Goal: Task Accomplishment & Management: Manage account settings

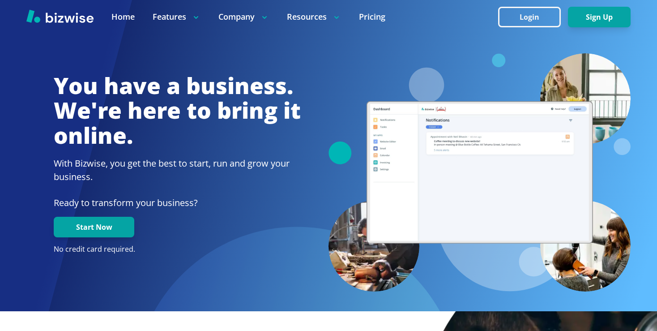
click at [531, 22] on button "Login" at bounding box center [529, 17] width 63 height 21
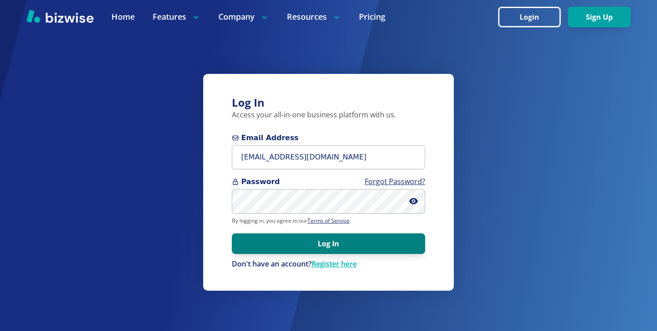
click at [339, 245] on button "Log In" at bounding box center [328, 243] width 193 height 21
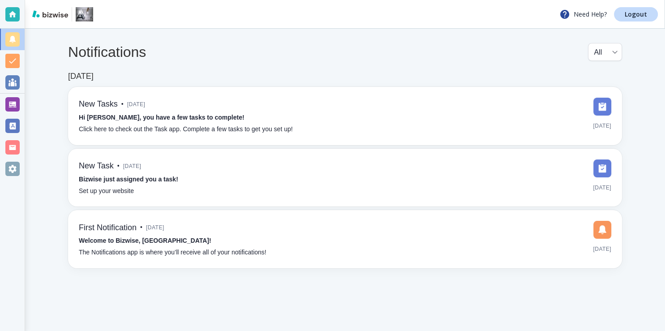
click at [335, 270] on div "Notifications All all ​ [DATE] New Tasks • [DATE] Hi [PERSON_NAME], you have a …" at bounding box center [345, 156] width 640 height 254
click at [13, 107] on div at bounding box center [12, 104] width 14 height 14
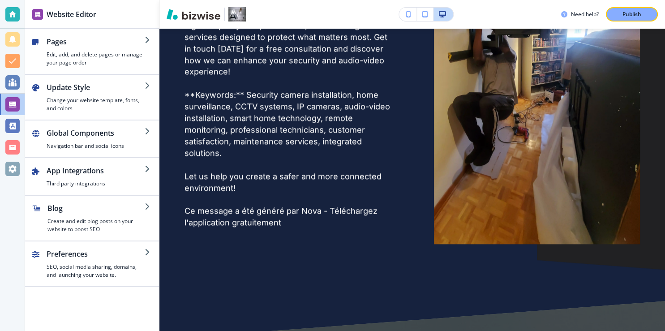
scroll to position [1025, 0]
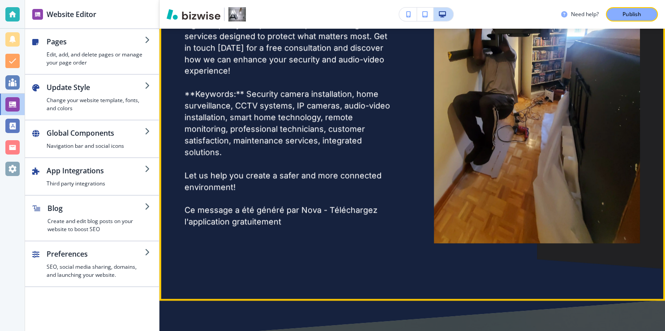
click at [238, 209] on p "Ce message a été généré par Nova - Téléchargez l'application gratuitement" at bounding box center [287, 215] width 206 height 23
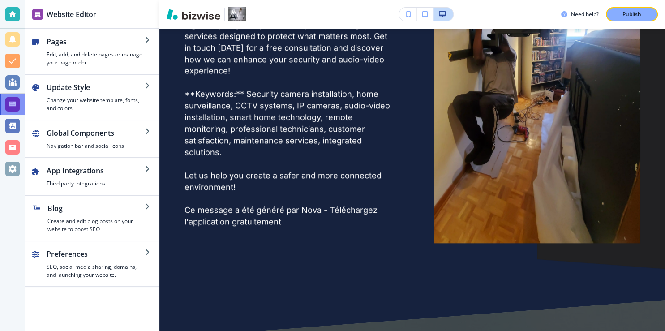
click at [13, 108] on div at bounding box center [12, 104] width 14 height 14
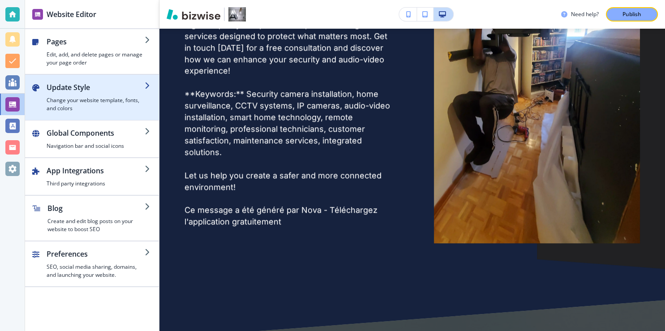
click at [147, 84] on icon "button" at bounding box center [148, 85] width 7 height 7
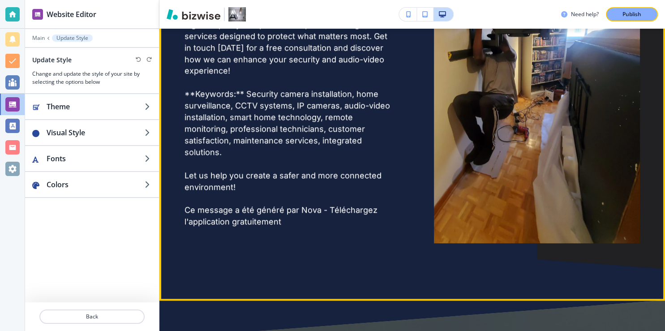
click at [223, 184] on p "Let us help you create a safer and more connected environment!" at bounding box center [287, 181] width 206 height 23
click at [234, 180] on p "Let us help you create a safer and more connected environment!" at bounding box center [287, 181] width 206 height 23
click at [228, 204] on p "Ce message a été généré par Nova - Téléchargez l'application gratuitement" at bounding box center [287, 215] width 206 height 23
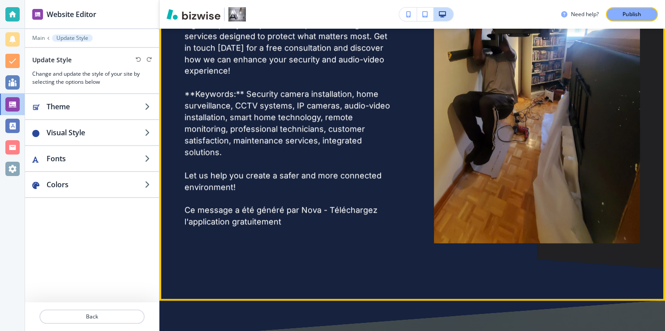
click at [233, 163] on p at bounding box center [287, 164] width 206 height 12
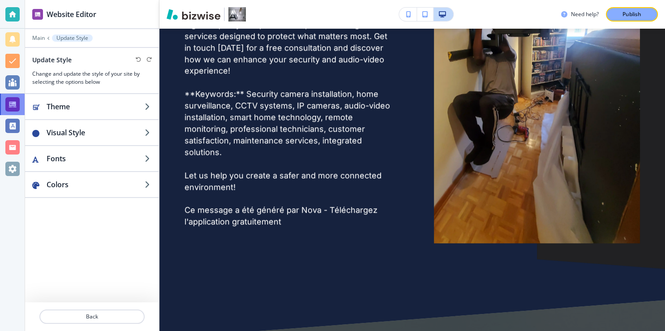
click at [10, 101] on div at bounding box center [12, 104] width 14 height 14
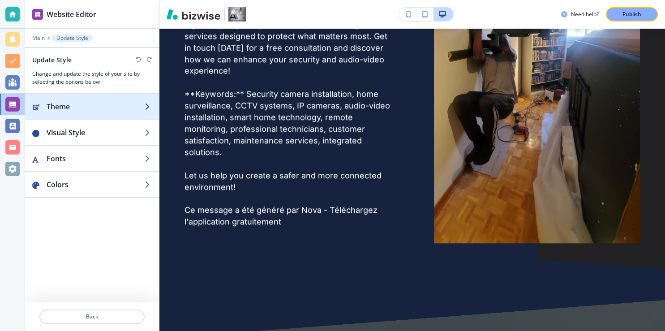
click at [147, 104] on icon "button" at bounding box center [148, 106] width 7 height 7
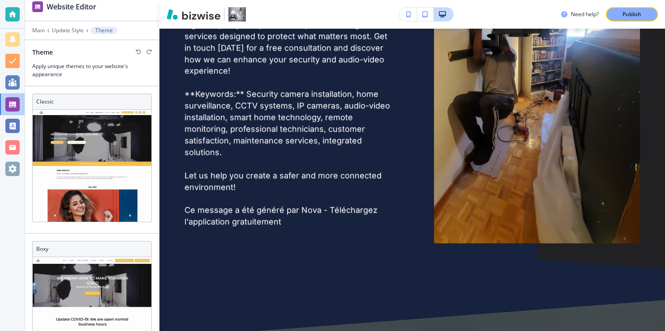
scroll to position [0, 0]
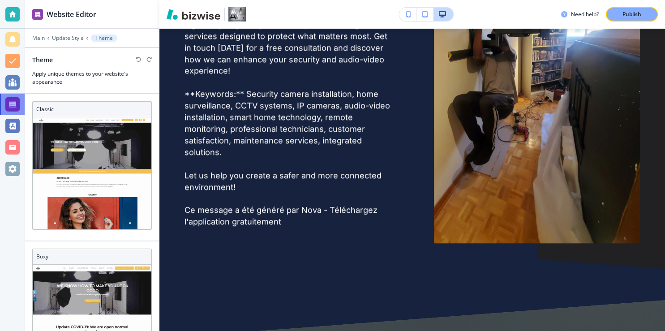
click at [13, 103] on div at bounding box center [12, 104] width 14 height 14
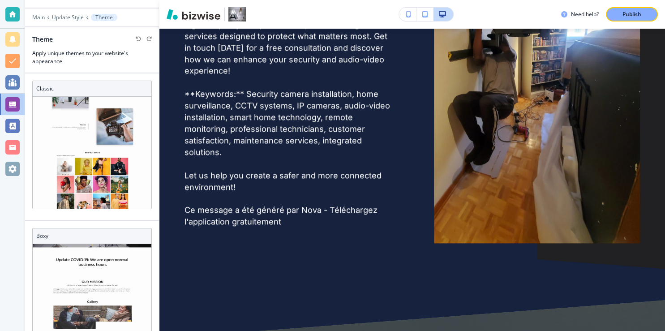
scroll to position [10, 0]
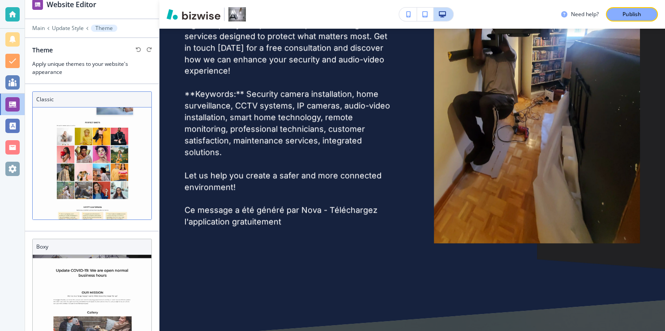
click at [48, 100] on h3 "Classic" at bounding box center [92, 99] width 112 height 8
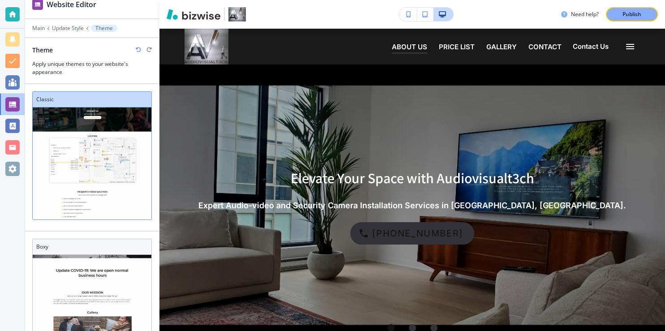
scroll to position [489, 0]
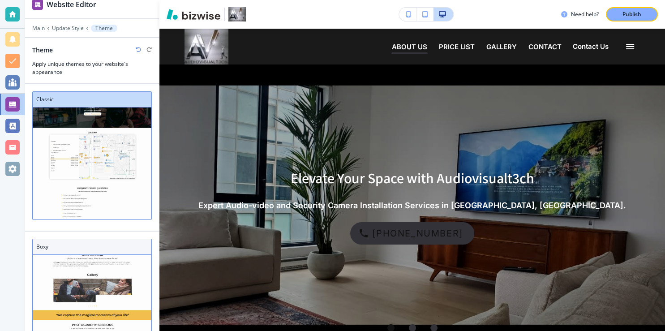
click at [45, 246] on h3 "Boxy" at bounding box center [92, 247] width 112 height 8
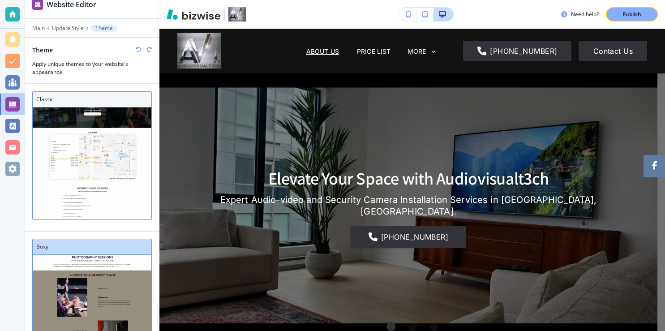
scroll to position [490, 0]
click at [46, 99] on h3 "Classic" at bounding box center [92, 99] width 112 height 8
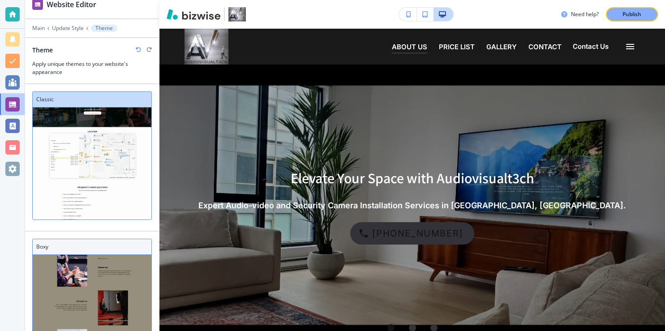
scroll to position [187, 0]
click at [53, 246] on h3 "Boxy" at bounding box center [92, 247] width 112 height 8
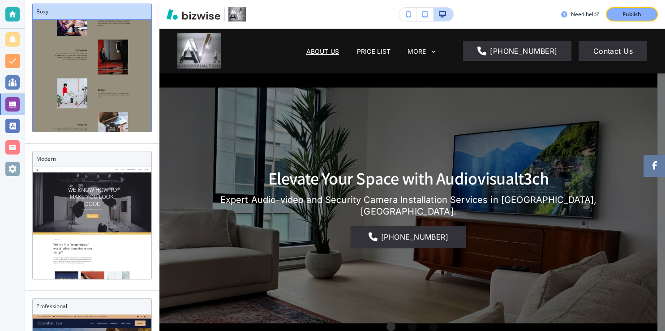
scroll to position [246, 0]
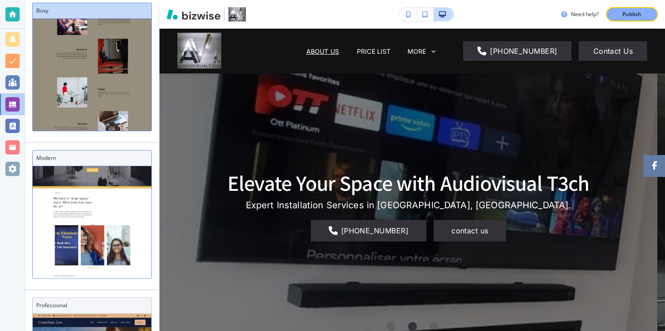
click at [83, 159] on h3 "Modern" at bounding box center [92, 158] width 112 height 8
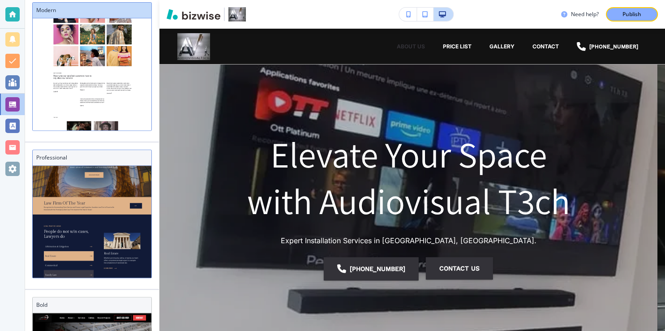
scroll to position [59, 0]
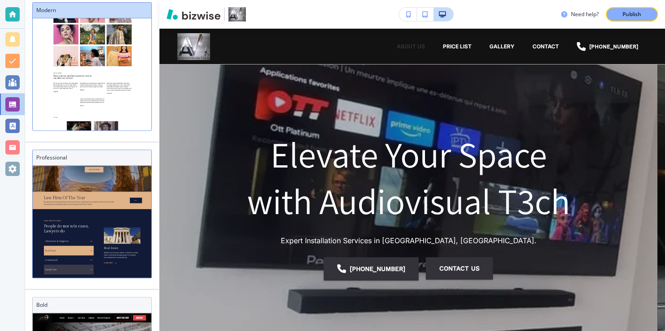
click at [104, 156] on h3 "Professional" at bounding box center [92, 158] width 112 height 8
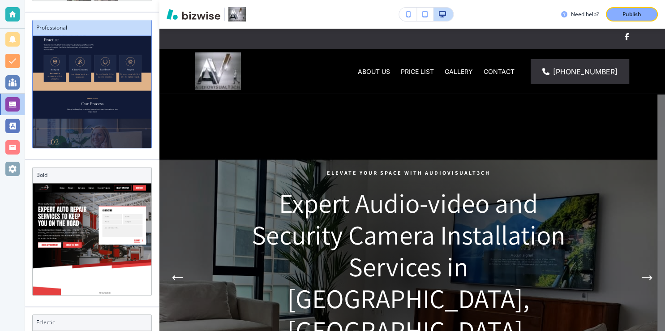
scroll to position [532, 0]
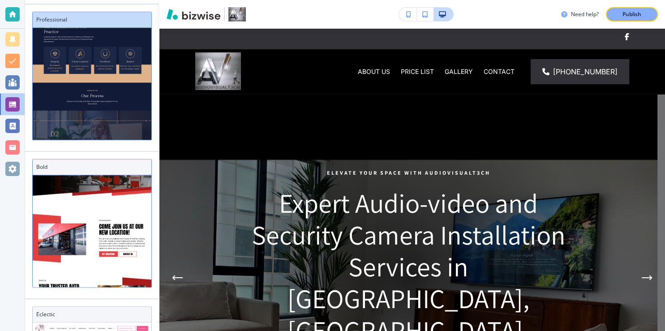
click at [85, 165] on h3 "Bold" at bounding box center [92, 167] width 112 height 8
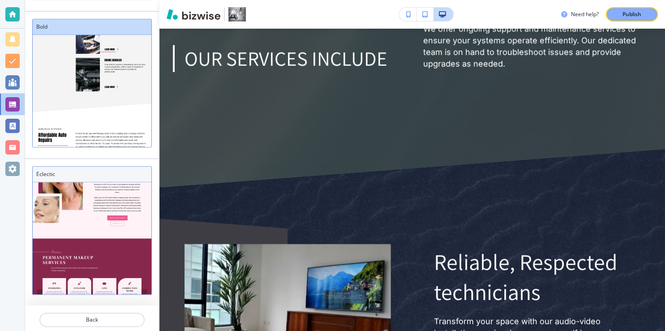
scroll to position [176, 0]
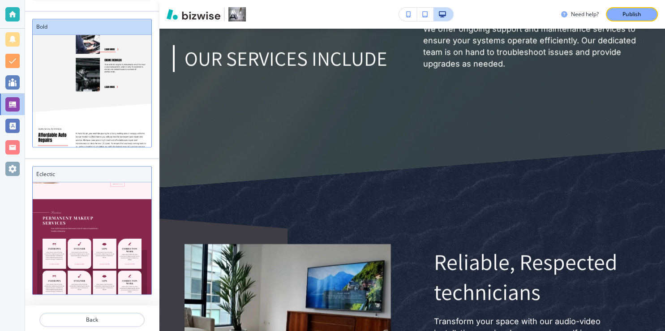
click at [64, 170] on h3 "Eclectic" at bounding box center [92, 174] width 112 height 8
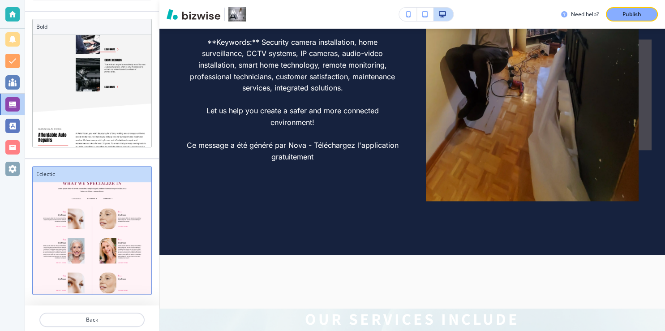
scroll to position [1156, 0]
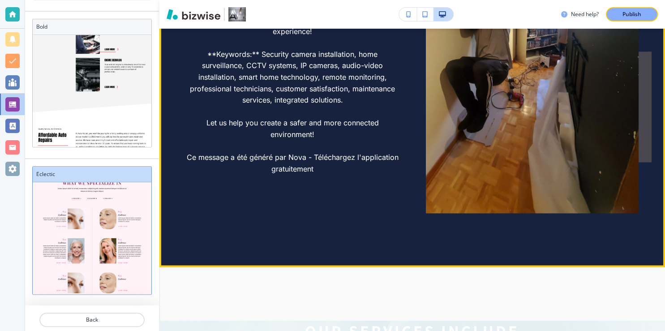
click at [303, 152] on p "Ce message a été généré par Nova - Téléchargez l'application gratuitement" at bounding box center [292, 163] width 213 height 23
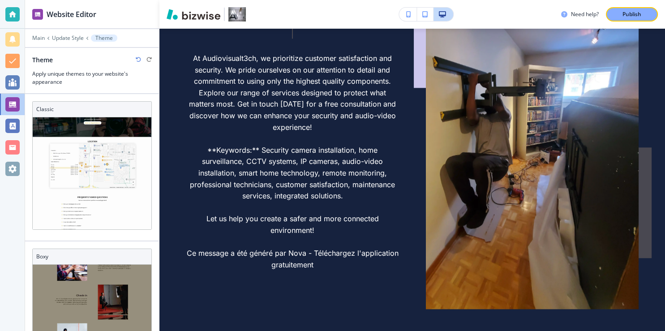
scroll to position [1040, 0]
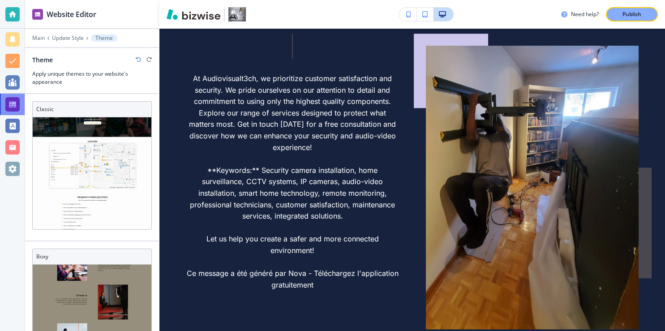
click at [12, 105] on div at bounding box center [12, 104] width 14 height 14
click at [17, 82] on div at bounding box center [12, 82] width 14 height 14
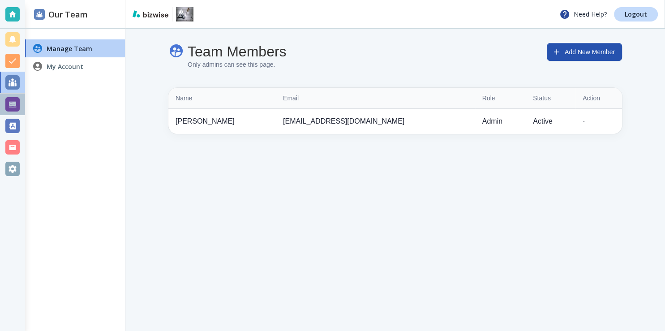
click at [16, 101] on div at bounding box center [12, 104] width 14 height 14
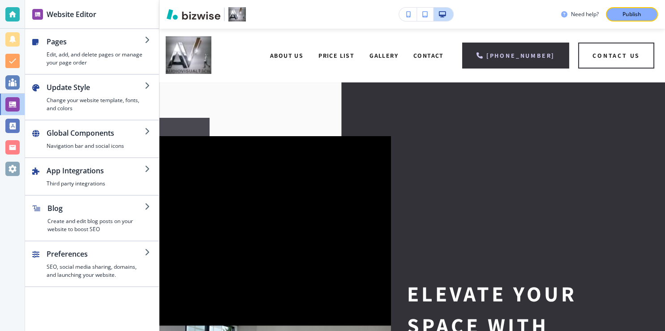
click at [10, 107] on div at bounding box center [12, 104] width 14 height 14
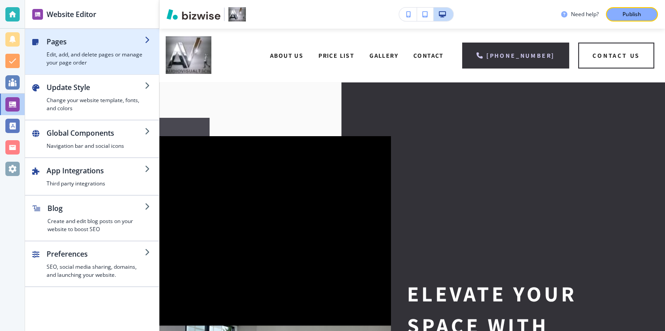
click at [132, 40] on h2 "Pages" at bounding box center [96, 41] width 98 height 11
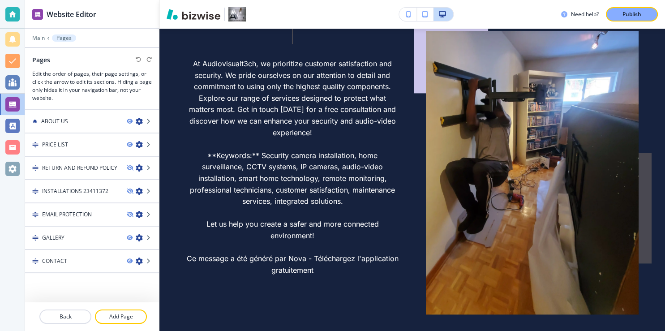
scroll to position [1083, 0]
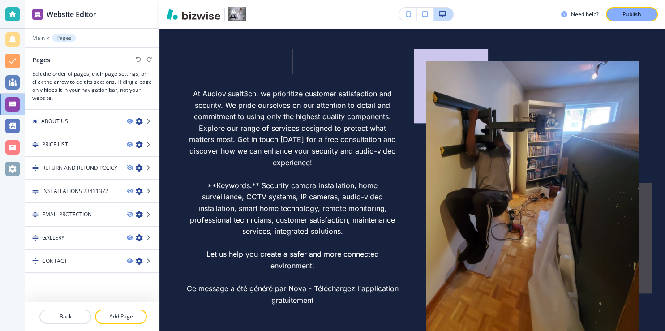
scroll to position [987, 0]
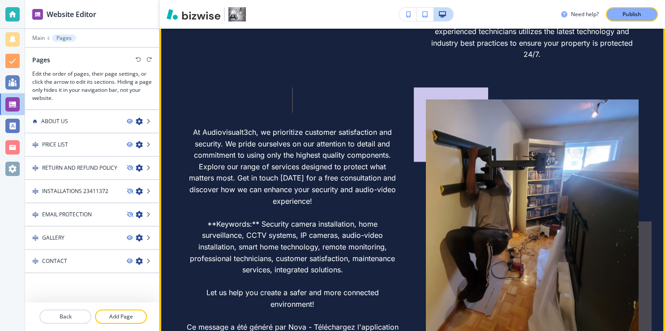
click at [282, 165] on p "At Audiovisualt3ch, we prioritize customer satisfaction and security. We pride …" at bounding box center [292, 167] width 213 height 80
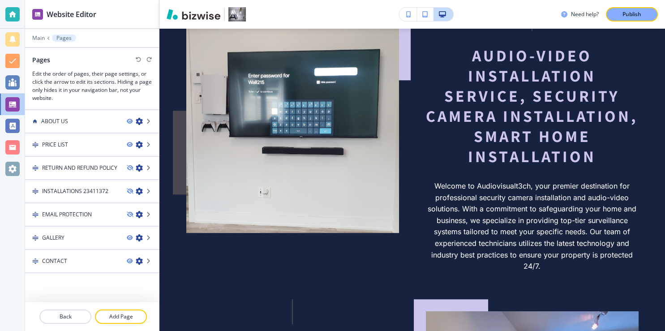
scroll to position [774, 0]
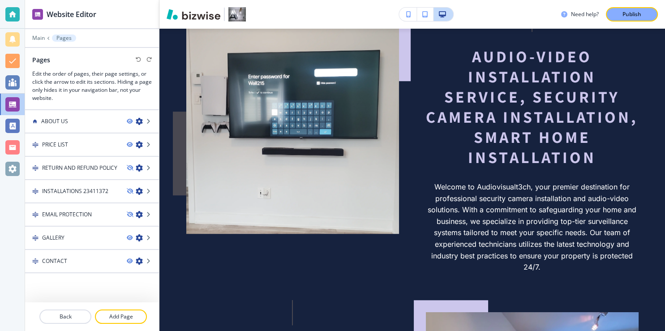
drag, startPoint x: 659, startPoint y: 32, endPoint x: 305, endPoint y: 287, distance: 437.2
click at [305, 287] on div "Audio-video installation service, security camera installation, smart home Inst…" at bounding box center [412, 301] width 452 height 589
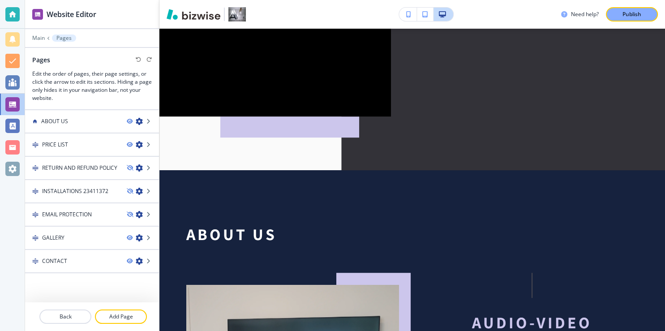
scroll to position [514, 0]
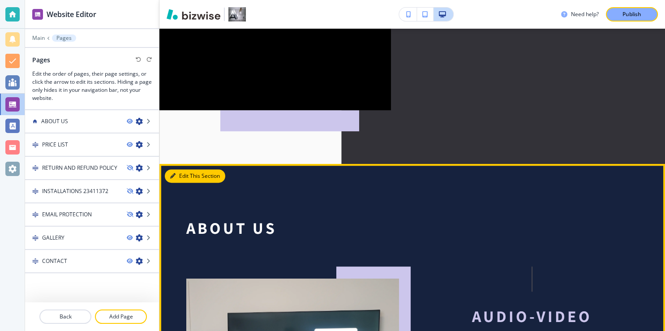
click at [177, 173] on button "Edit This Section" at bounding box center [195, 175] width 60 height 13
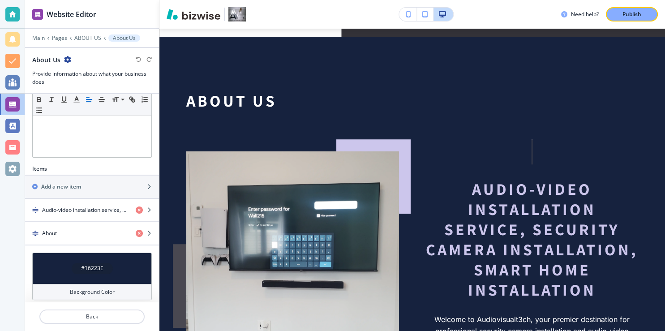
scroll to position [220, 0]
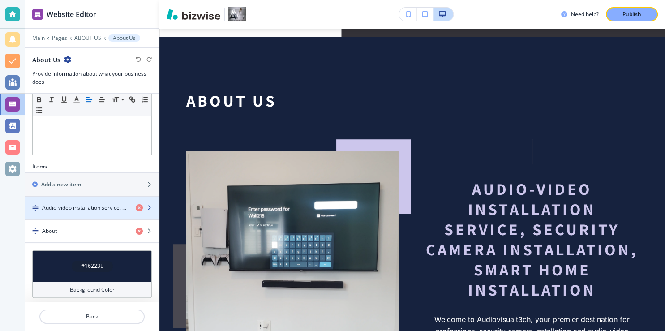
click at [146, 205] on icon "button" at bounding box center [148, 207] width 5 height 5
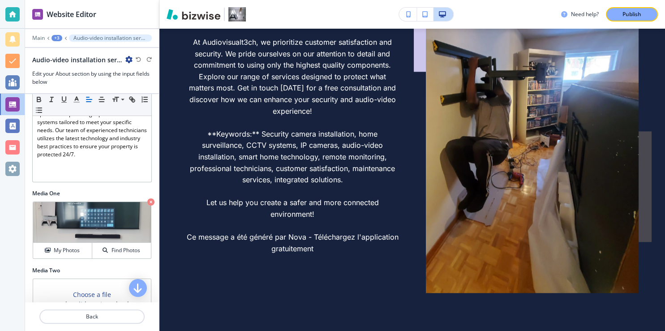
scroll to position [320, 0]
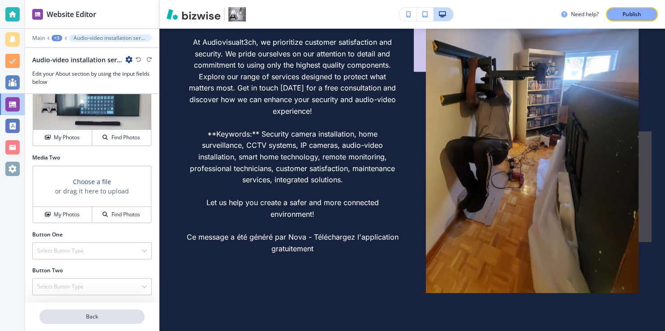
click at [86, 316] on p "Back" at bounding box center [91, 317] width 103 height 8
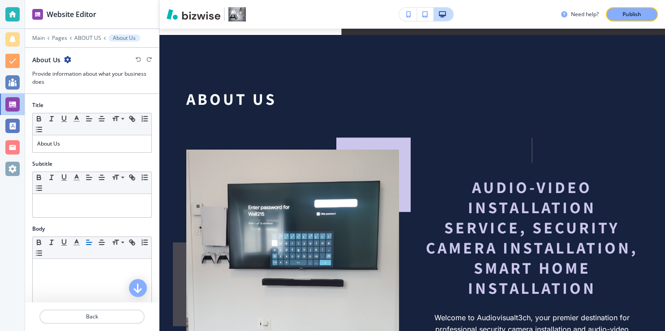
scroll to position [641, 0]
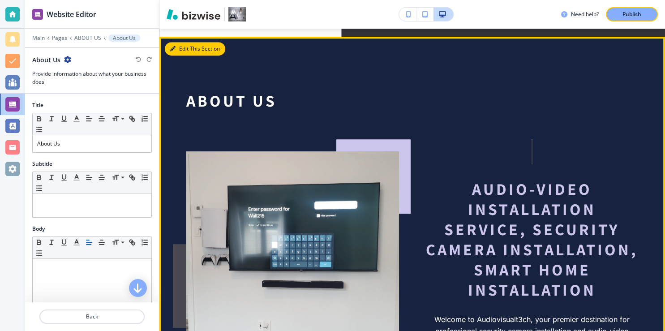
click at [183, 42] on button "Edit This Section" at bounding box center [195, 48] width 60 height 13
click at [198, 42] on button "Edit This Section" at bounding box center [195, 48] width 60 height 13
click at [178, 42] on button "Edit This Section" at bounding box center [195, 48] width 60 height 13
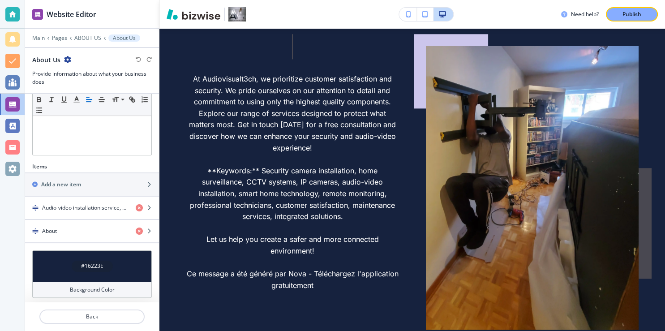
scroll to position [1003, 0]
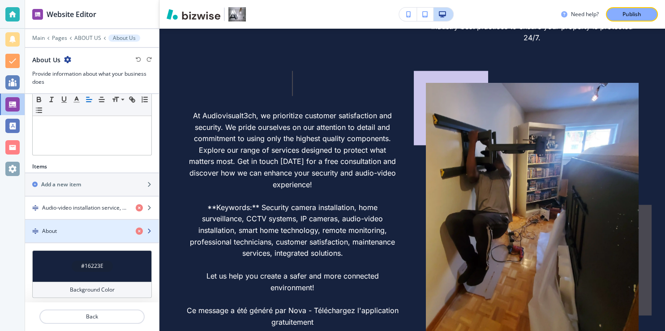
click at [146, 228] on icon "button" at bounding box center [148, 230] width 5 height 5
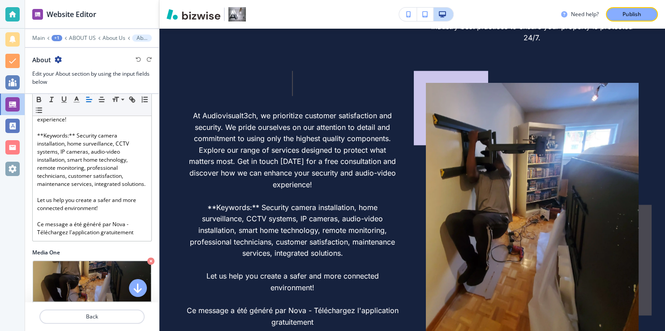
scroll to position [222, 0]
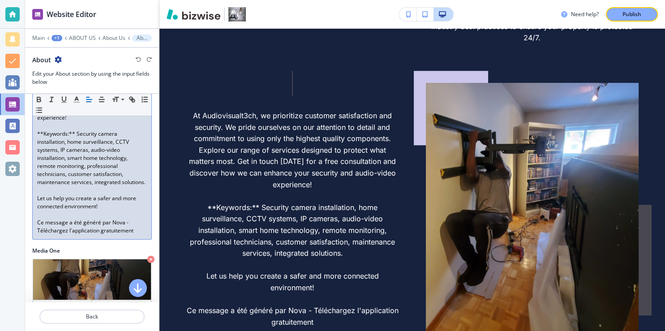
drag, startPoint x: 133, startPoint y: 240, endPoint x: 43, endPoint y: 225, distance: 91.4
click at [43, 225] on p "Ce message a été généré par Nova - Téléchargez l'application gratuitement" at bounding box center [92, 227] width 110 height 16
drag, startPoint x: 34, startPoint y: 227, endPoint x: 139, endPoint y: 237, distance: 105.8
click at [139, 237] on div "At Audiovisualt3ch, we prioritize customer satisfaction and security. We pride …" at bounding box center [92, 138] width 119 height 202
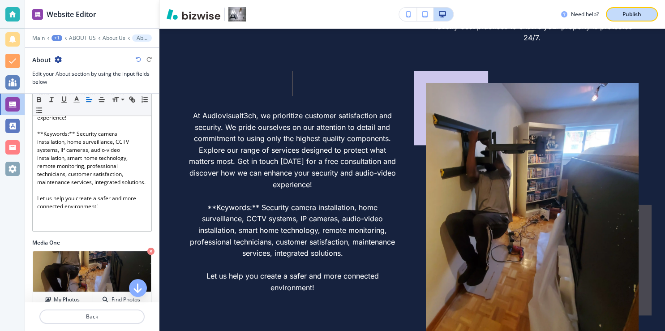
click at [622, 13] on p "Publish" at bounding box center [631, 14] width 19 height 8
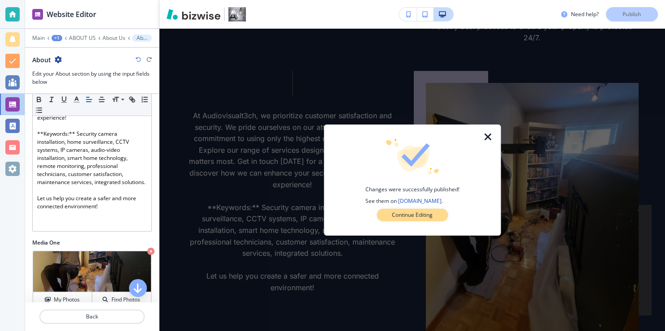
click at [426, 215] on p "Continue Editing" at bounding box center [412, 215] width 41 height 8
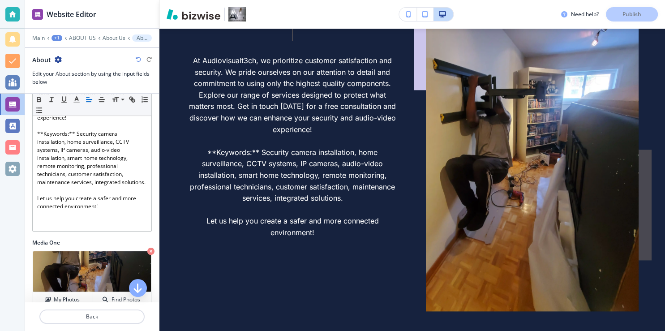
scroll to position [1061, 0]
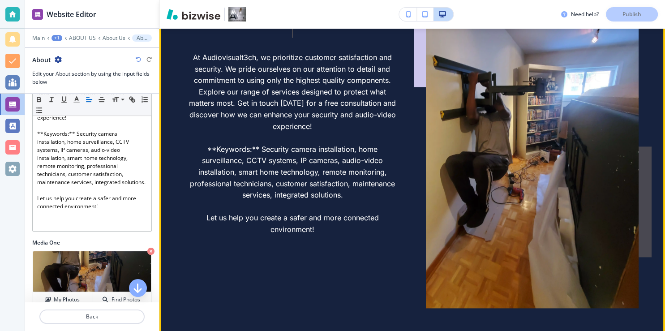
click at [580, 200] on img at bounding box center [532, 166] width 213 height 283
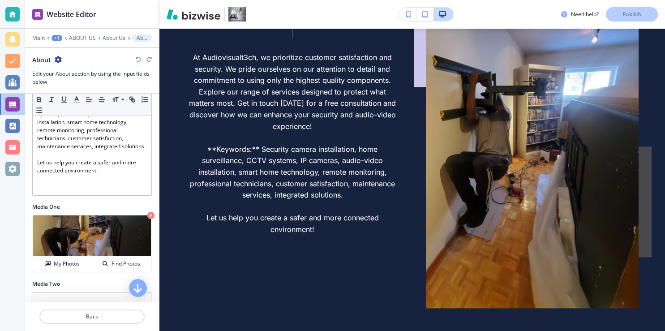
scroll to position [288, 0]
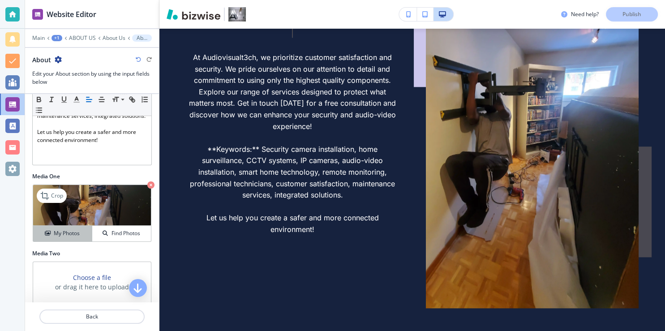
click at [72, 237] on h4 "My Photos" at bounding box center [67, 233] width 26 height 8
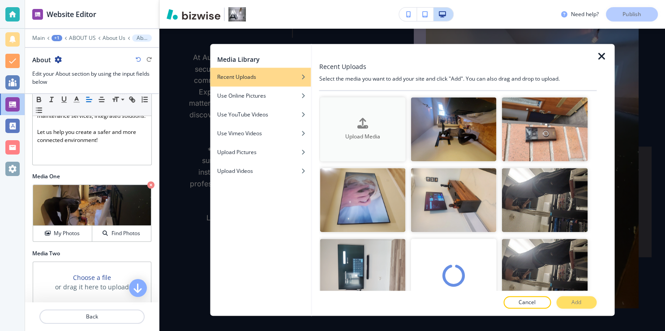
click at [362, 130] on div "button" at bounding box center [363, 131] width 86 height 4
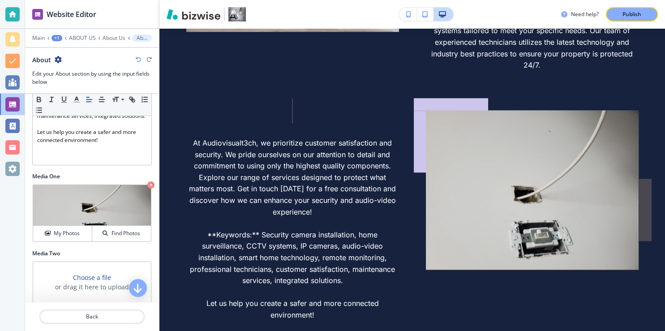
scroll to position [974, 0]
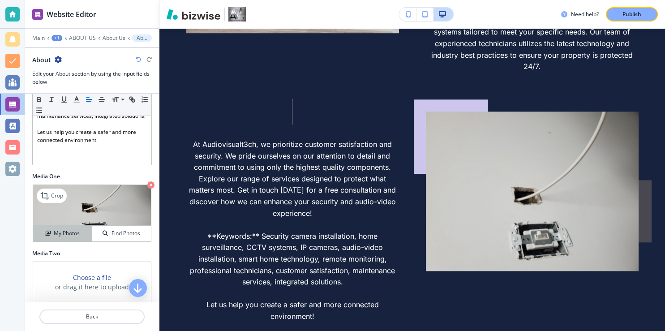
click at [62, 237] on h4 "My Photos" at bounding box center [67, 233] width 26 height 8
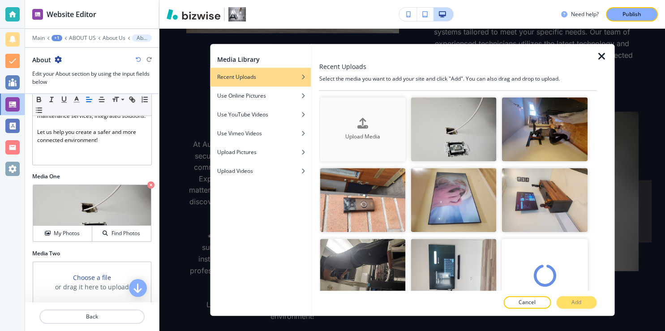
click at [357, 118] on icon "button" at bounding box center [362, 123] width 11 height 11
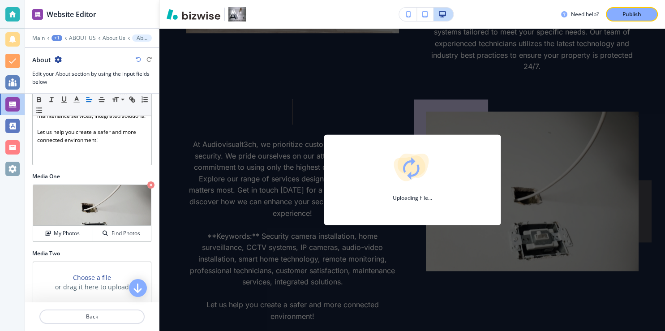
click at [82, 25] on div "Website Editor" at bounding box center [92, 14] width 134 height 28
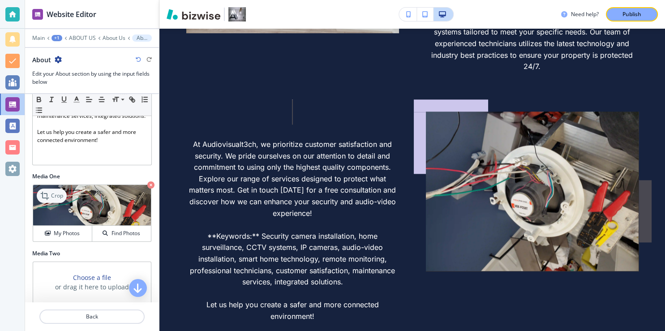
click at [49, 201] on icon at bounding box center [45, 195] width 11 height 11
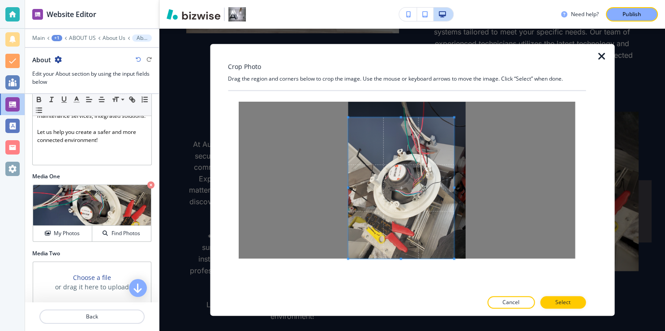
click at [342, 264] on div at bounding box center [407, 180] width 358 height 178
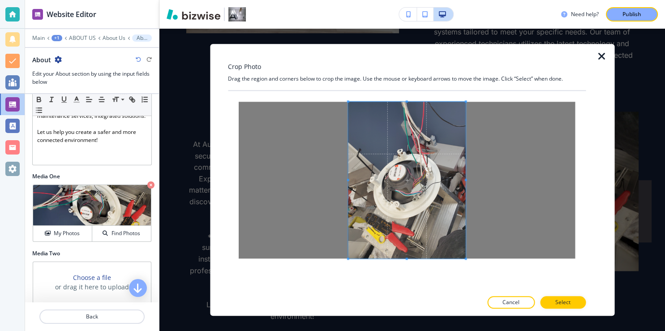
click at [468, 94] on div at bounding box center [407, 180] width 358 height 178
click at [384, 152] on span at bounding box center [407, 180] width 118 height 157
click at [433, 130] on span at bounding box center [407, 180] width 118 height 157
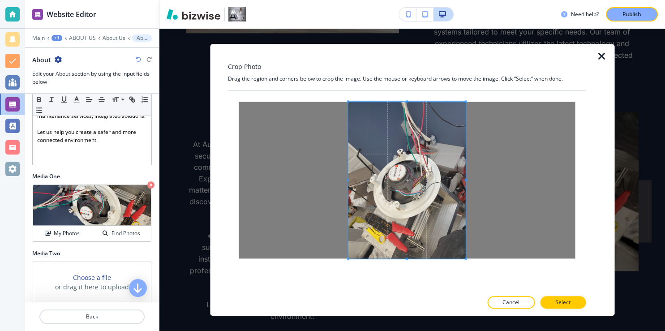
click at [433, 130] on span at bounding box center [407, 180] width 118 height 157
click at [390, 213] on span at bounding box center [407, 180] width 118 height 157
click at [556, 299] on button "Select" at bounding box center [563, 302] width 46 height 13
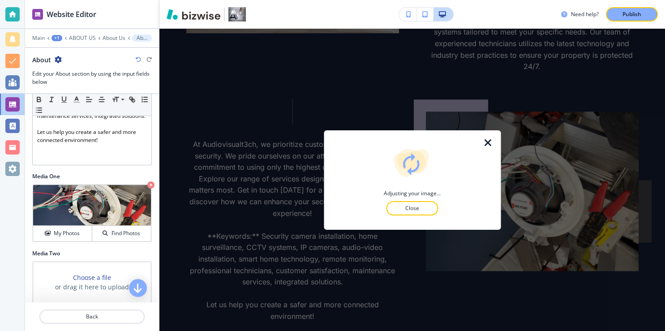
click at [411, 168] on img at bounding box center [412, 162] width 40 height 34
click at [416, 207] on p "Close" at bounding box center [412, 208] width 29 height 8
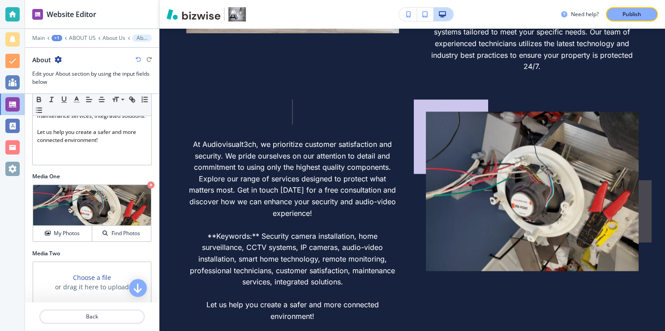
click at [527, 197] on img at bounding box center [532, 191] width 213 height 159
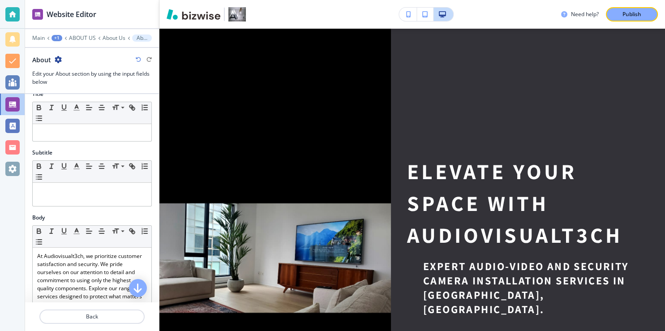
scroll to position [0, 0]
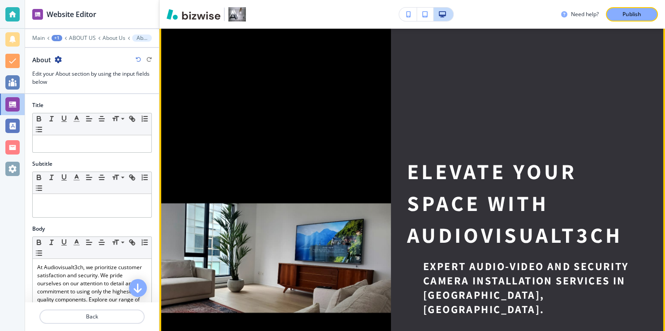
click at [335, 113] on img at bounding box center [275, 258] width 232 height 488
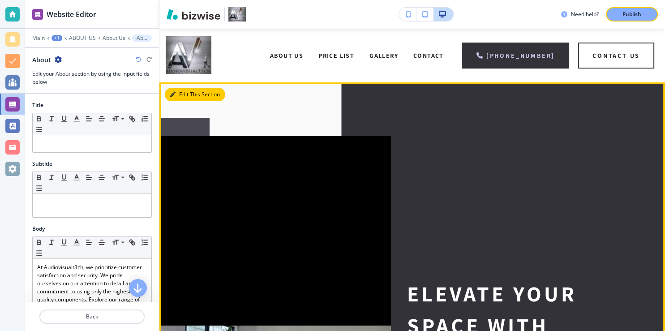
click at [183, 91] on button "Edit This Section" at bounding box center [195, 94] width 60 height 13
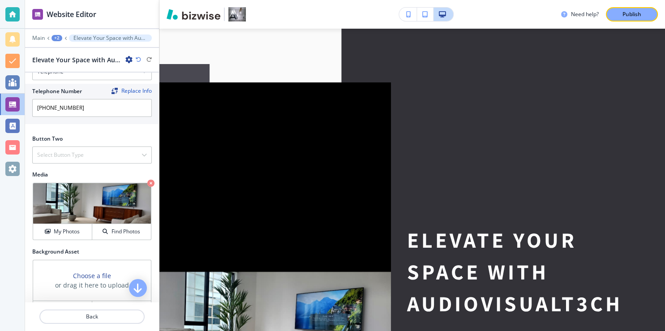
scroll to position [329, 0]
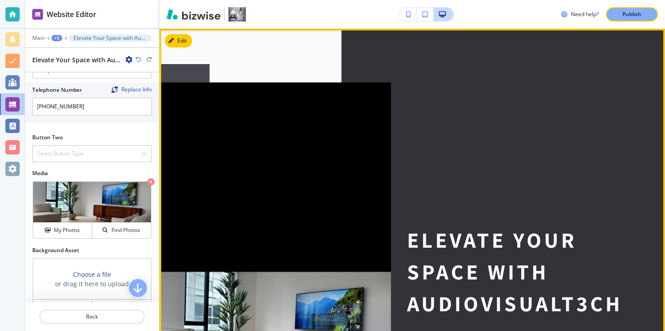
click at [267, 194] on img at bounding box center [275, 326] width 232 height 488
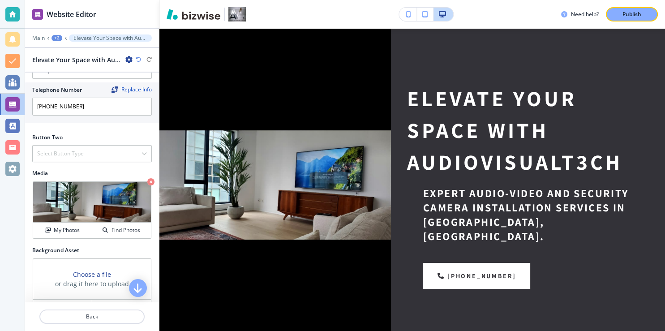
scroll to position [199, 0]
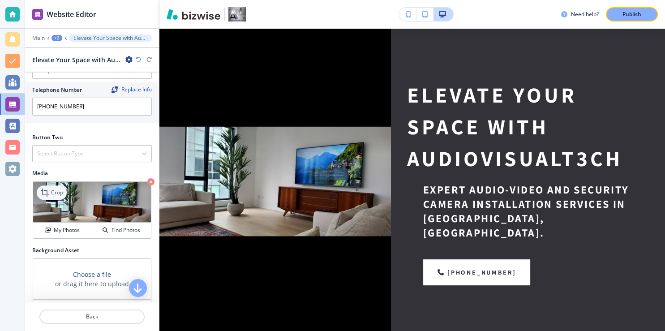
click at [59, 189] on p "Crop" at bounding box center [57, 193] width 12 height 8
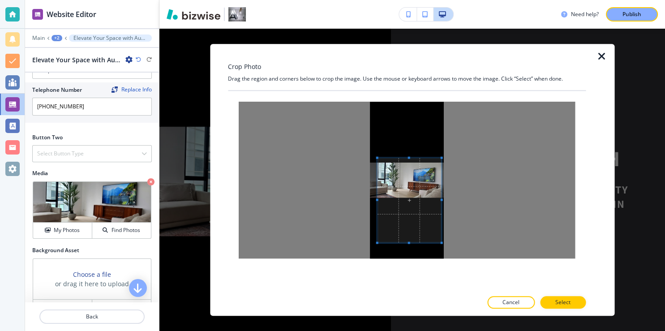
click at [446, 158] on div at bounding box center [407, 180] width 336 height 157
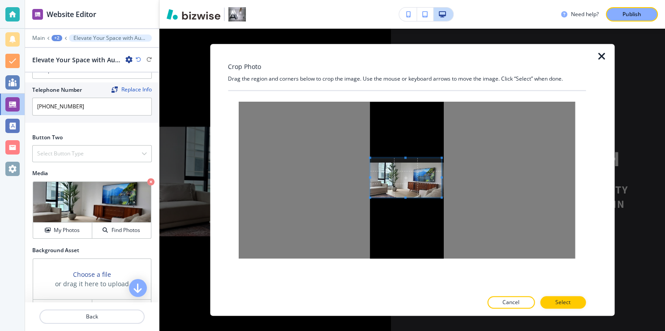
click at [368, 197] on div at bounding box center [407, 180] width 336 height 157
click at [369, 160] on span at bounding box center [370, 161] width 2 height 2
click at [443, 197] on span at bounding box center [443, 197] width 2 height 2
click at [442, 162] on span at bounding box center [443, 162] width 2 height 2
click at [562, 302] on p "Select" at bounding box center [562, 302] width 15 height 8
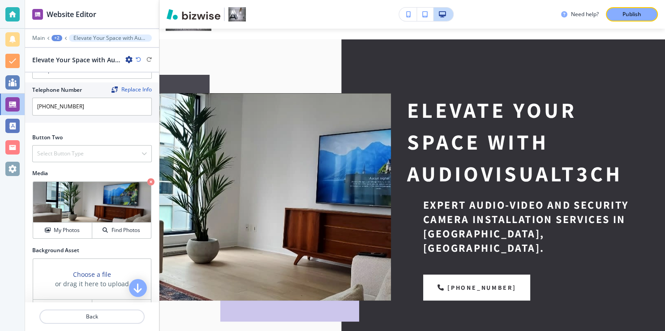
scroll to position [34, 0]
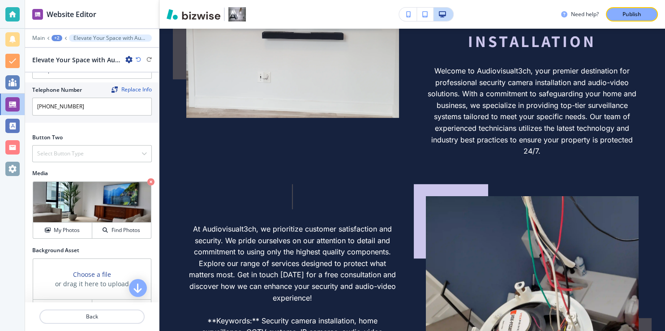
drag, startPoint x: 660, startPoint y: 328, endPoint x: 659, endPoint y: 323, distance: 5.4
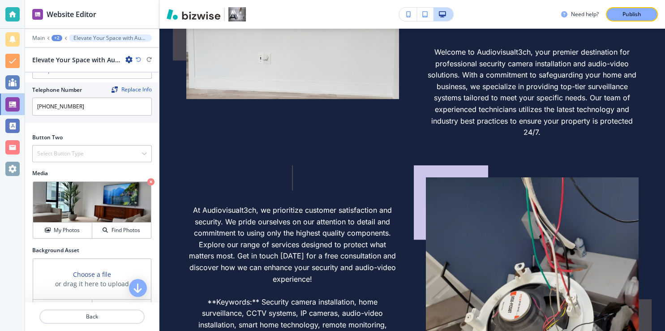
scroll to position [634, 0]
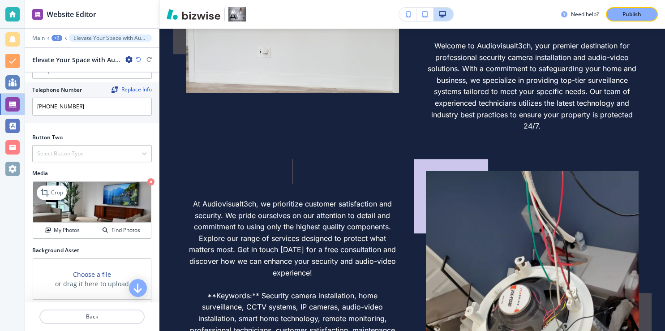
click at [107, 189] on img at bounding box center [92, 202] width 118 height 41
click at [51, 189] on p "Crop" at bounding box center [57, 193] width 12 height 8
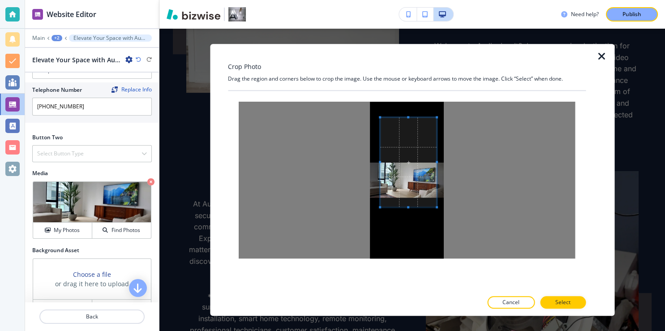
click at [381, 207] on span at bounding box center [379, 207] width 2 height 2
click at [449, 196] on div at bounding box center [407, 180] width 336 height 157
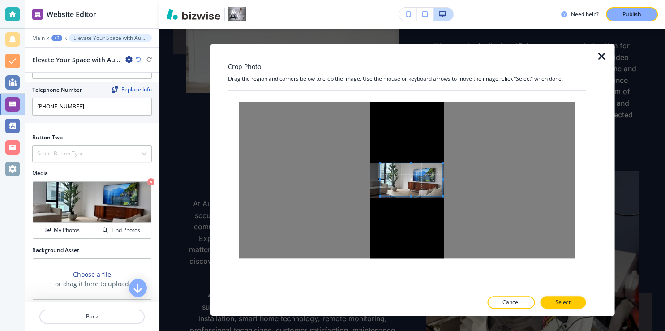
click at [454, 163] on div at bounding box center [407, 180] width 336 height 157
click at [426, 176] on span at bounding box center [413, 180] width 63 height 33
click at [562, 299] on p "Select" at bounding box center [562, 302] width 15 height 8
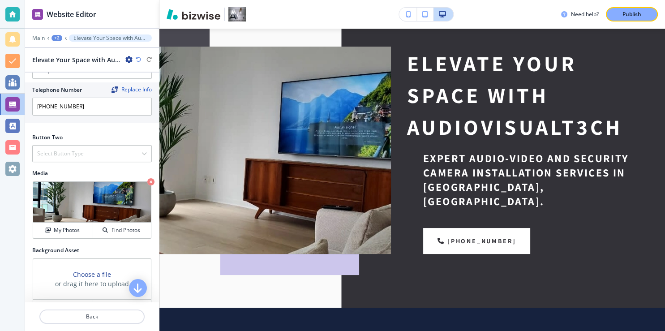
scroll to position [82, 0]
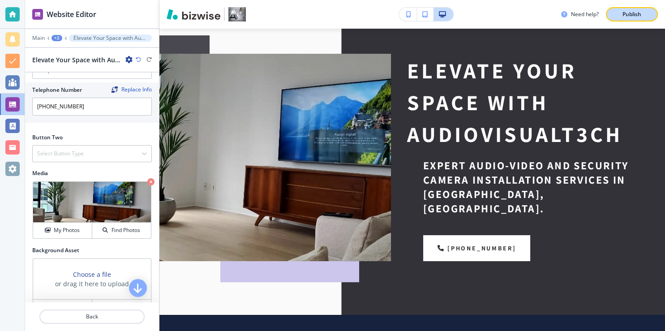
click at [628, 12] on p "Publish" at bounding box center [631, 14] width 19 height 8
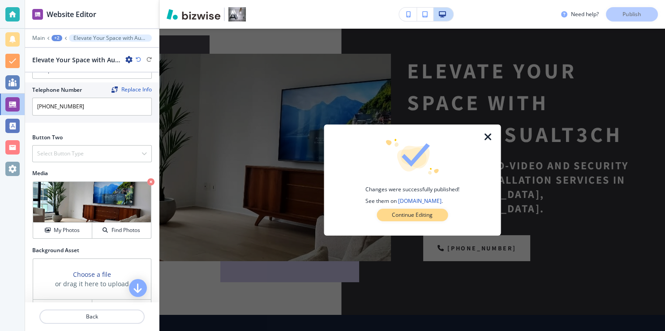
click at [408, 216] on p "Continue Editing" at bounding box center [412, 215] width 41 height 8
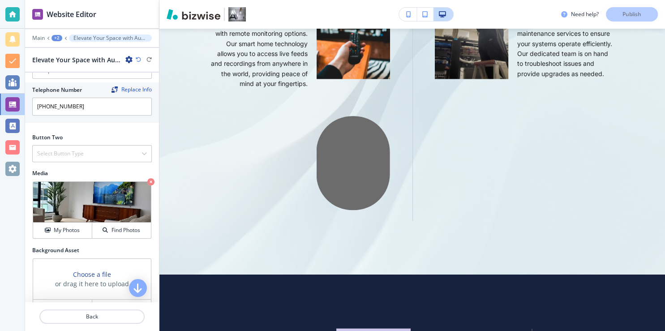
scroll to position [1408, 0]
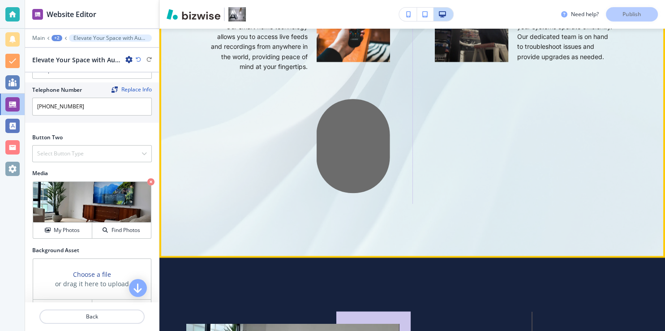
click at [350, 144] on img at bounding box center [353, 146] width 73 height 94
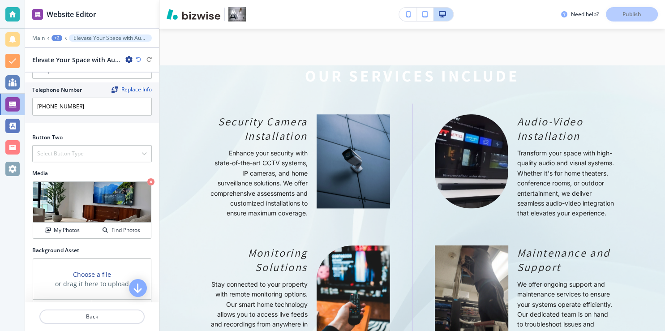
scroll to position [1098, 0]
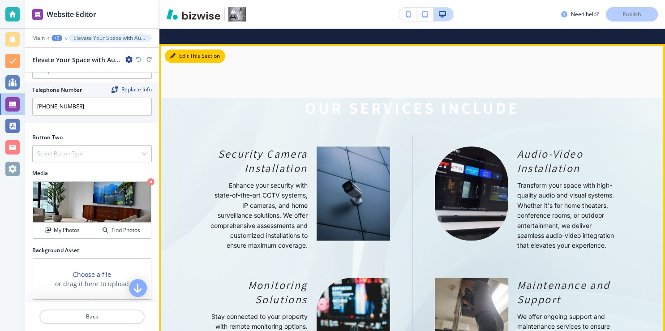
click at [182, 49] on button "Edit This Section" at bounding box center [195, 55] width 60 height 13
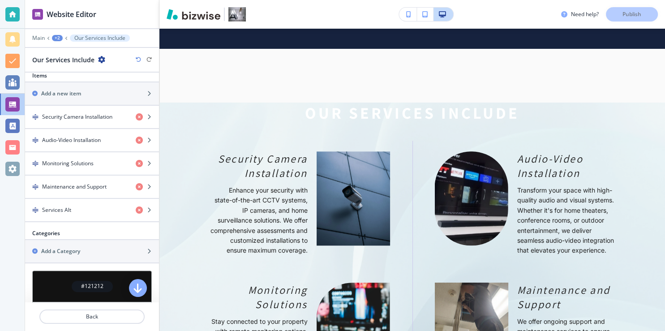
scroll to position [286, 0]
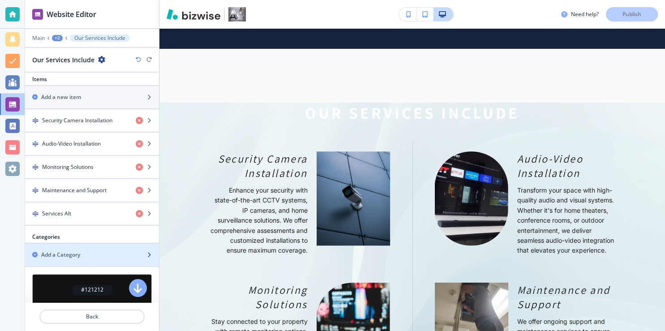
click at [69, 255] on h2 "Add a Category" at bounding box center [60, 255] width 39 height 8
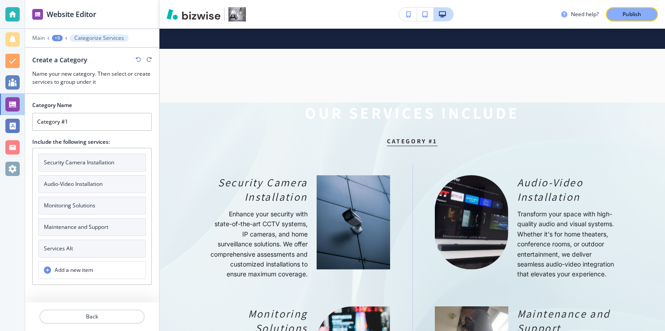
click at [82, 266] on h4 "Add a new item" at bounding box center [74, 270] width 39 height 8
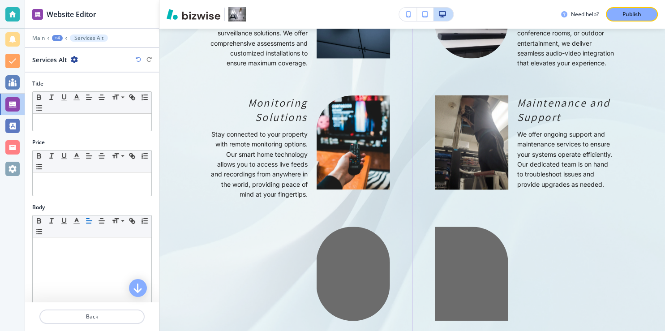
scroll to position [1365, 0]
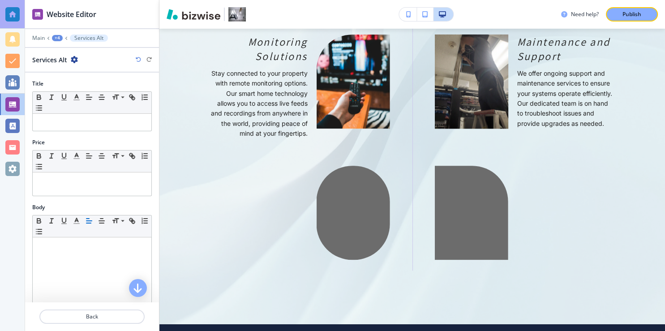
click at [13, 15] on div at bounding box center [12, 14] width 14 height 14
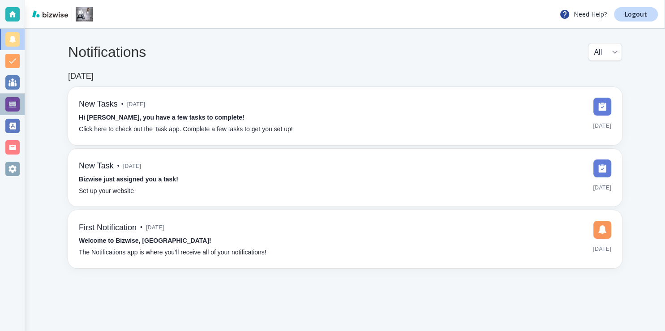
click at [13, 102] on div at bounding box center [12, 104] width 14 height 14
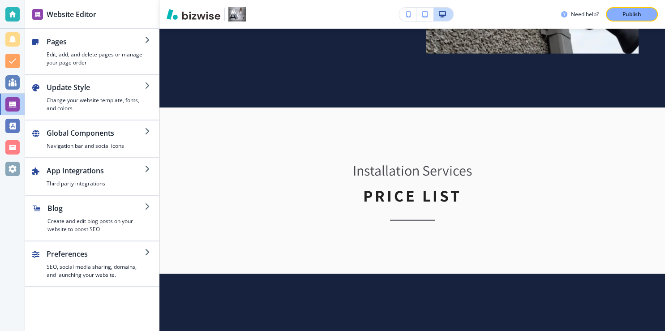
scroll to position [2080, 0]
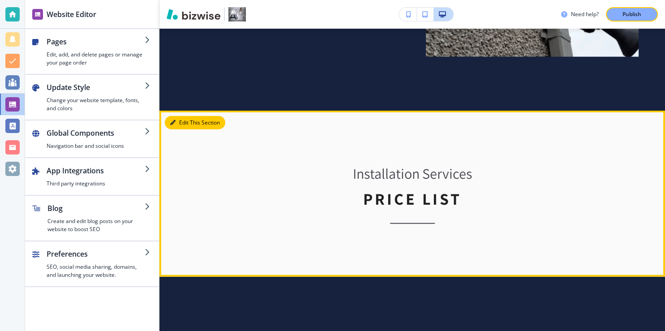
click at [188, 116] on button "Edit This Section" at bounding box center [195, 122] width 60 height 13
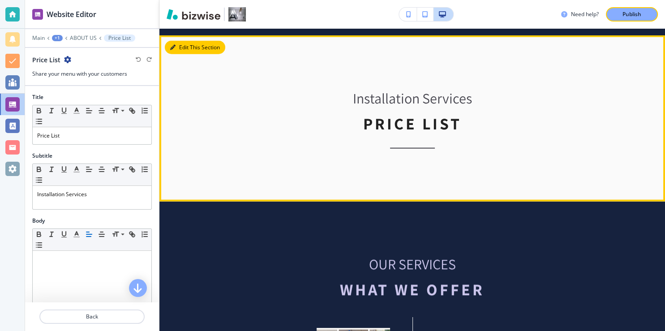
scroll to position [2155, 0]
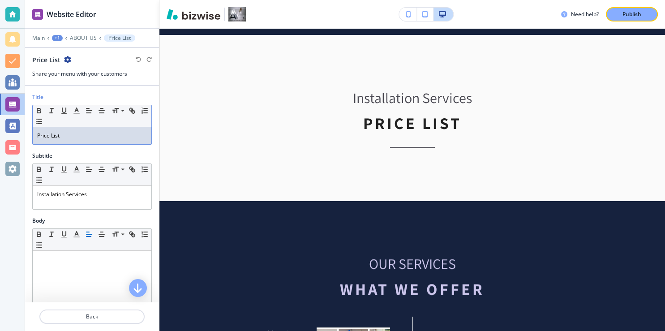
click at [51, 135] on p "Price List" at bounding box center [92, 136] width 110 height 8
click at [81, 135] on p "Services List" at bounding box center [92, 136] width 110 height 8
click at [82, 137] on p "Services List" at bounding box center [92, 136] width 110 height 8
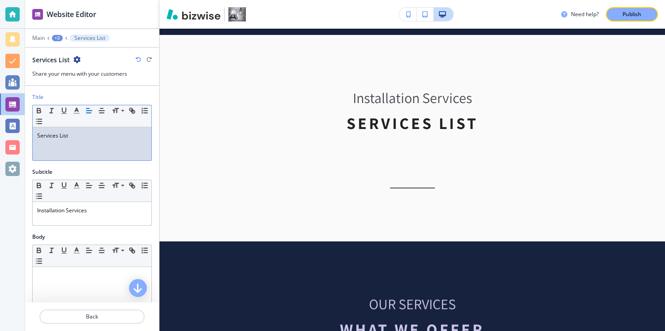
click at [41, 151] on p at bounding box center [92, 152] width 110 height 8
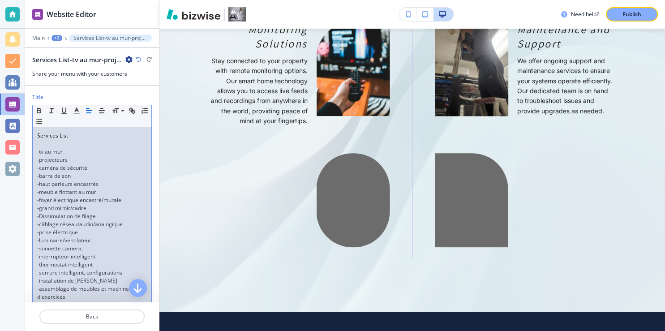
scroll to position [1365, 0]
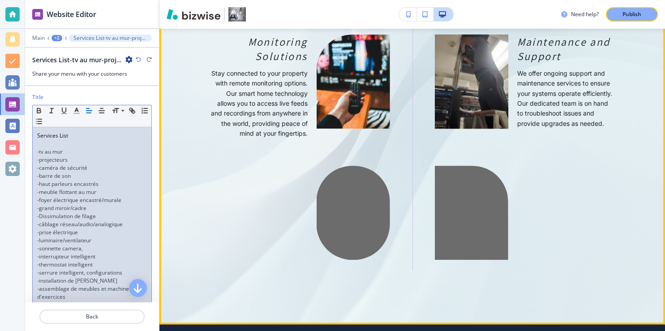
click at [303, 229] on div at bounding box center [283, 208] width 213 height 103
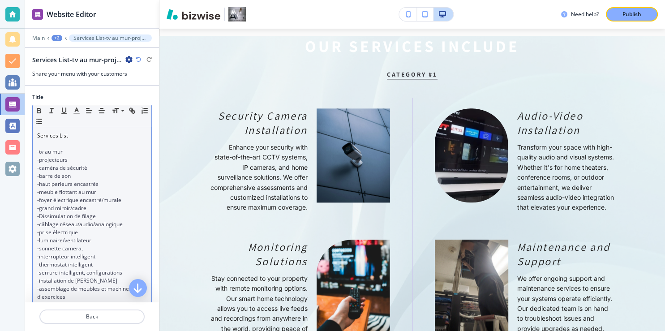
scroll to position [1094, 0]
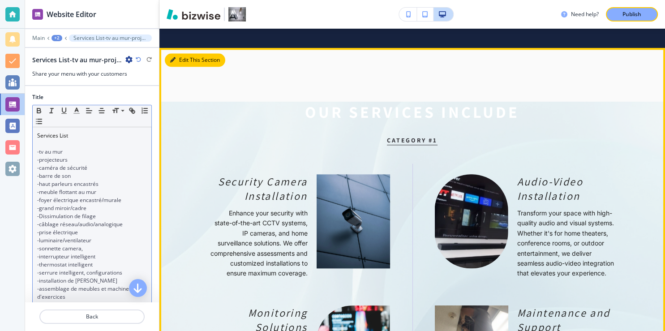
click at [178, 53] on button "Edit This Section" at bounding box center [195, 59] width 60 height 13
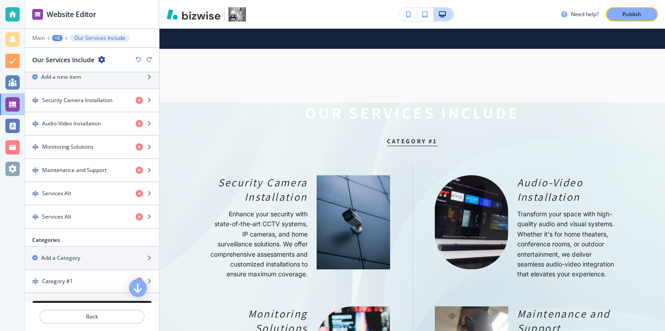
scroll to position [308, 0]
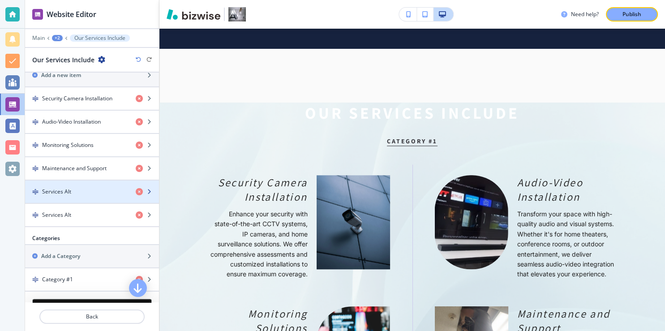
click at [146, 189] on icon "button" at bounding box center [148, 191] width 5 height 5
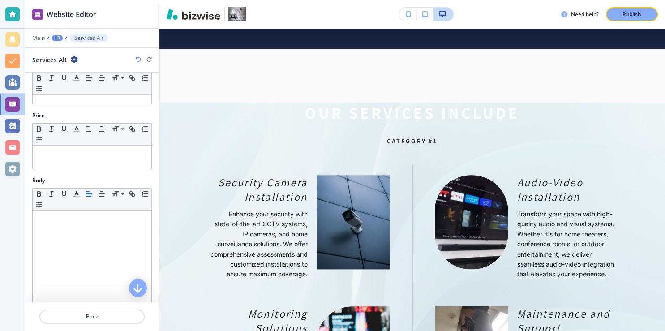
scroll to position [0, 0]
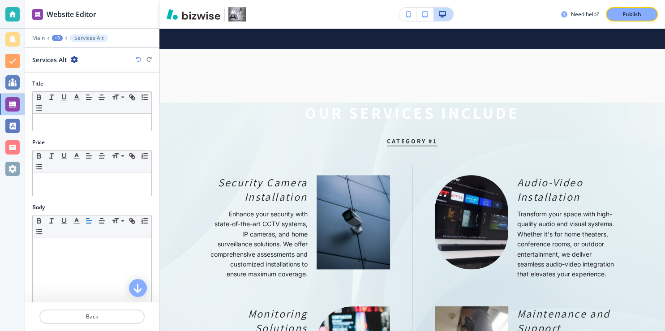
click at [67, 38] on icon at bounding box center [66, 38] width 4 height 4
click at [43, 38] on p "Main" at bounding box center [38, 38] width 13 height 6
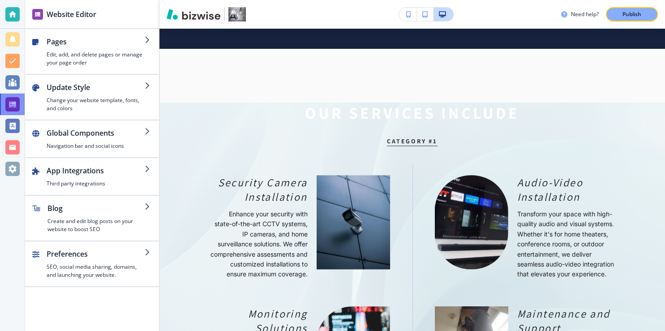
click at [12, 101] on div at bounding box center [12, 104] width 14 height 14
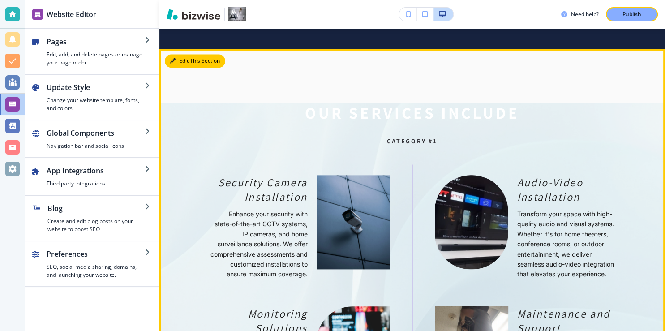
click at [180, 54] on button "Edit This Section" at bounding box center [195, 60] width 60 height 13
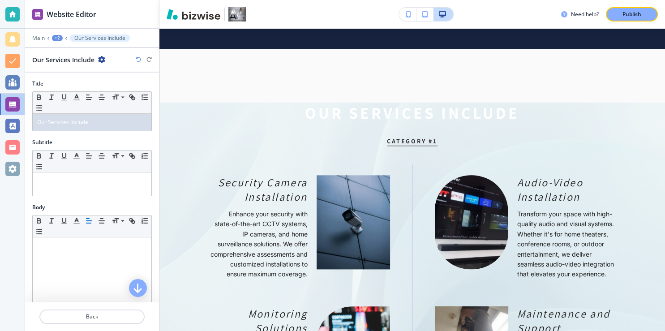
click at [137, 57] on icon "button" at bounding box center [138, 59] width 5 height 5
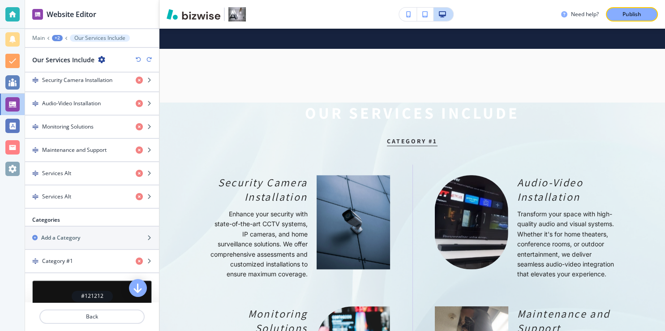
scroll to position [330, 0]
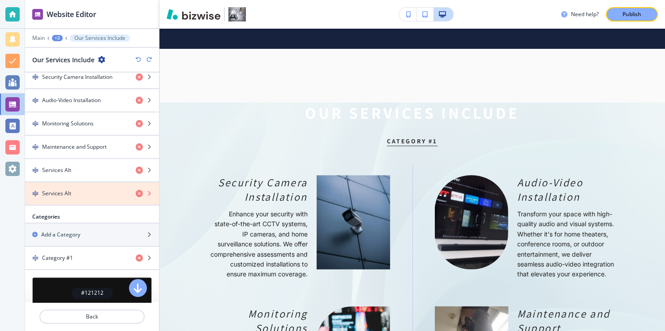
click at [136, 190] on icon "button" at bounding box center [139, 193] width 7 height 7
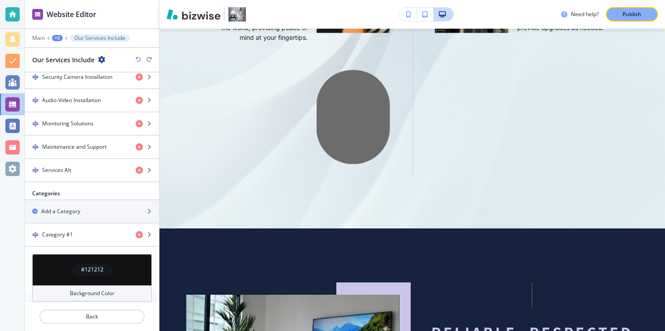
scroll to position [1455, 0]
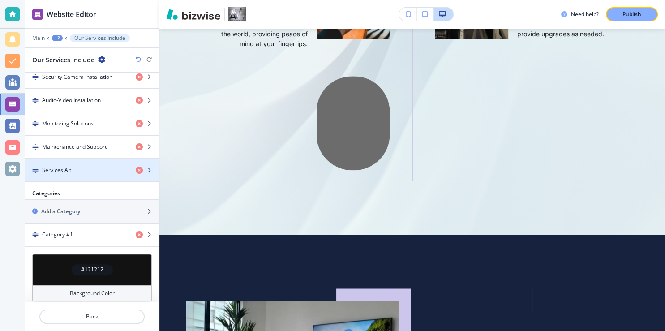
click at [67, 167] on h4 "Services Alt" at bounding box center [56, 170] width 29 height 8
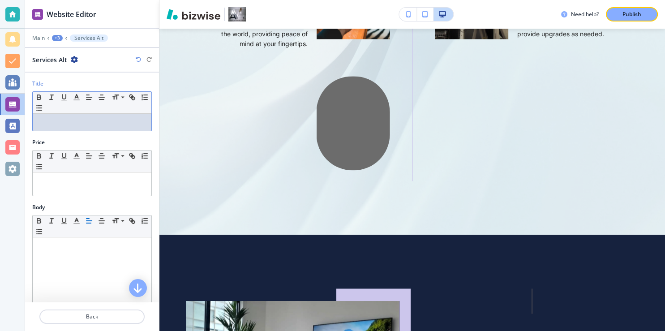
click at [54, 119] on p at bounding box center [92, 122] width 110 height 8
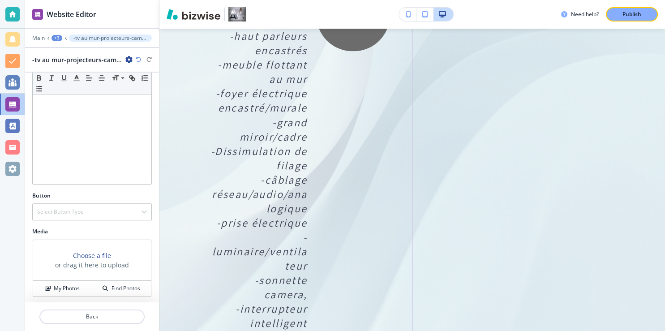
scroll to position [315, 0]
click at [79, 254] on h3 "Choose a file" at bounding box center [92, 254] width 38 height 9
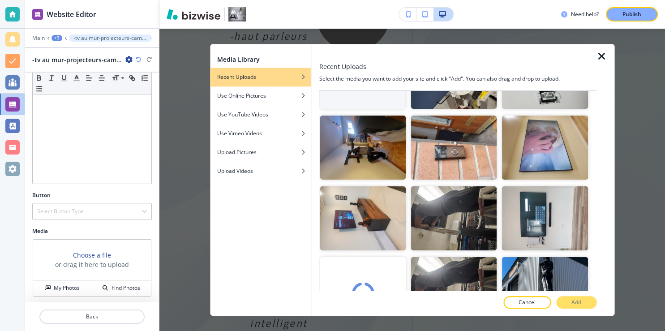
scroll to position [0, 0]
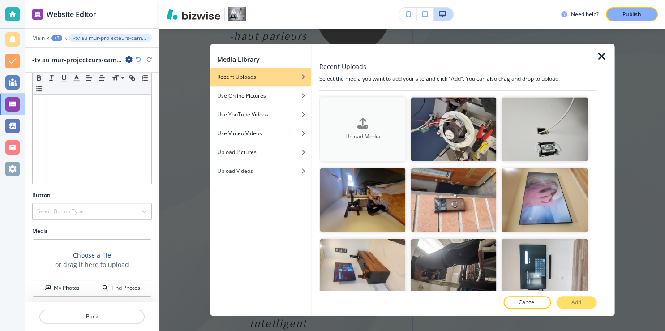
click at [375, 137] on h4 "Upload Media" at bounding box center [363, 137] width 86 height 8
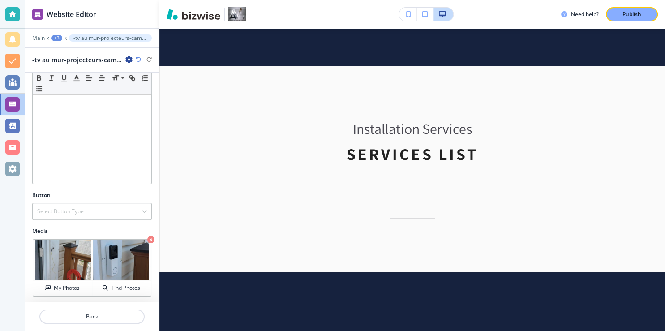
scroll to position [2554, 0]
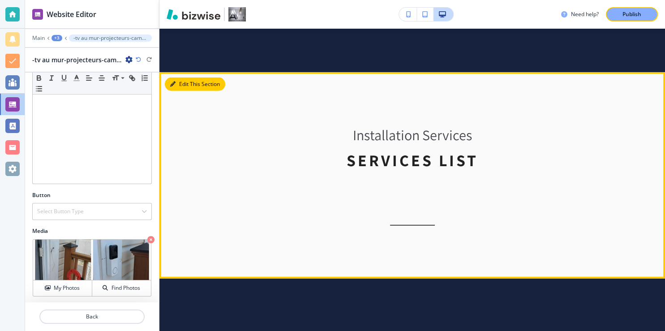
click at [184, 77] on button "Edit This Section" at bounding box center [195, 83] width 60 height 13
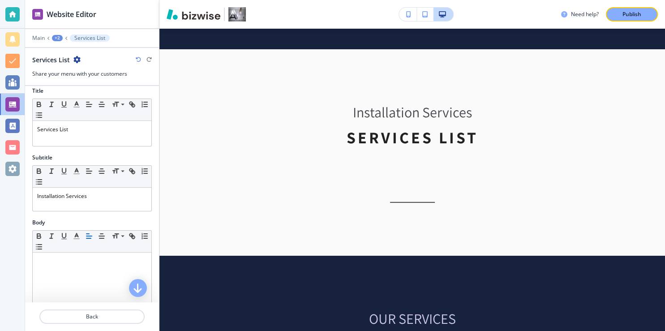
scroll to position [0, 0]
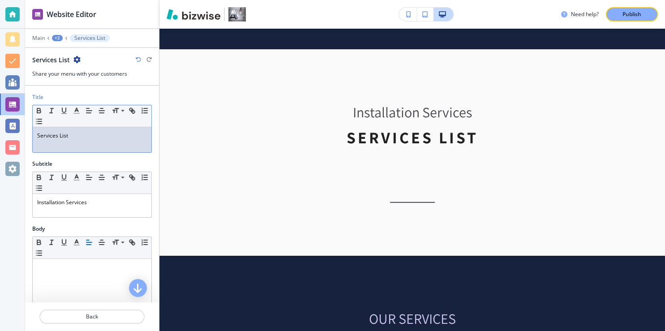
click at [71, 136] on p "Services List" at bounding box center [92, 136] width 110 height 8
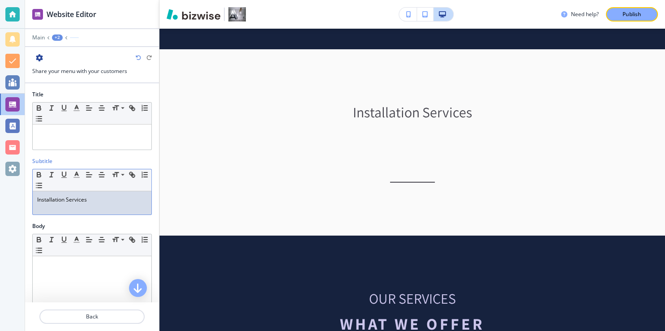
click at [92, 198] on p "Installation Services" at bounding box center [92, 200] width 110 height 8
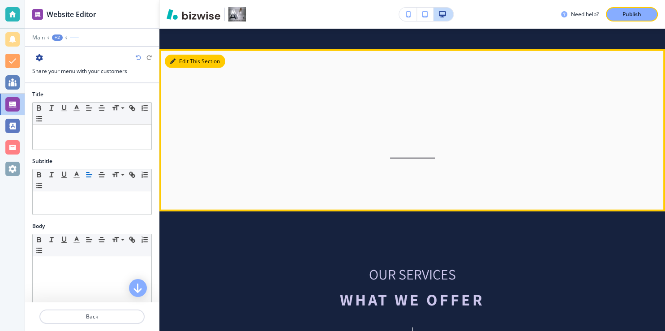
click at [185, 55] on button "Edit This Section" at bounding box center [195, 61] width 60 height 13
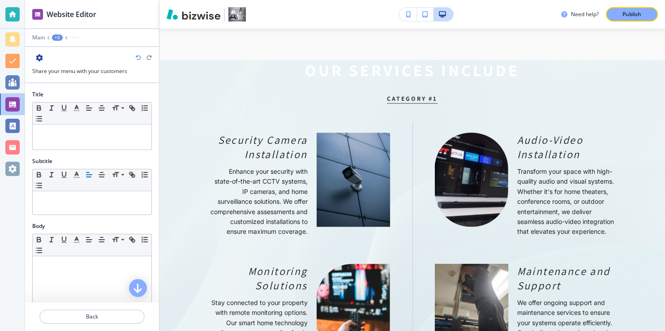
scroll to position [1107, 0]
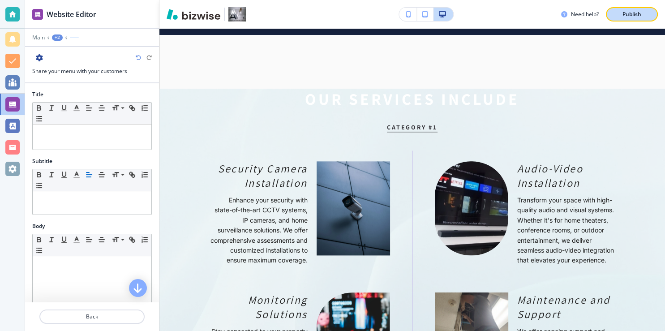
click at [626, 11] on p "Publish" at bounding box center [631, 14] width 19 height 8
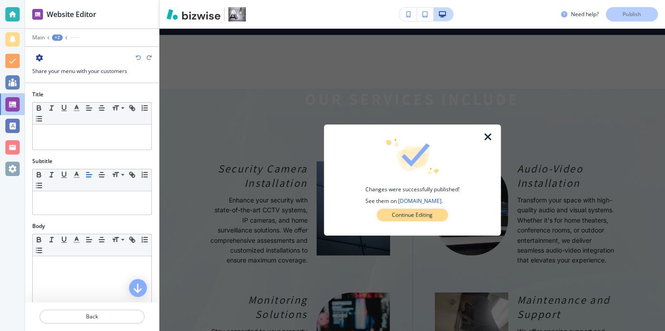
click at [415, 214] on p "Continue Editing" at bounding box center [412, 215] width 41 height 8
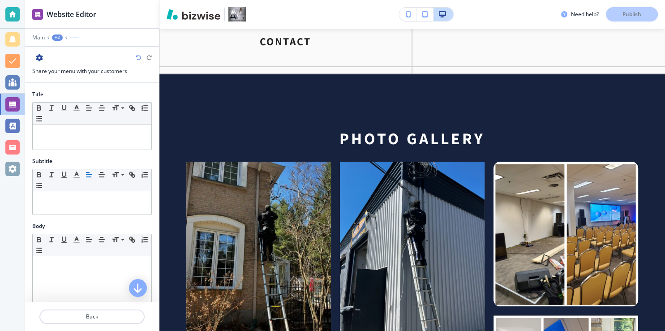
scroll to position [3153, 0]
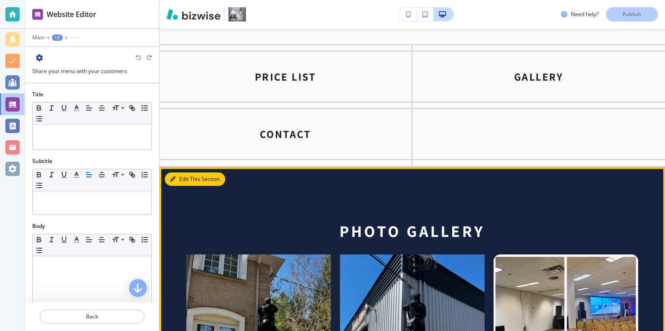
click at [184, 172] on button "Edit This Section" at bounding box center [195, 178] width 60 height 13
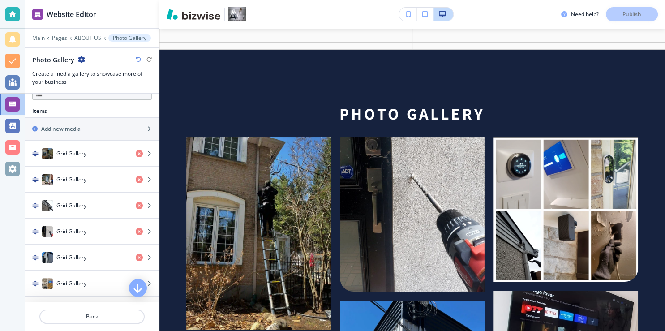
scroll to position [263, 0]
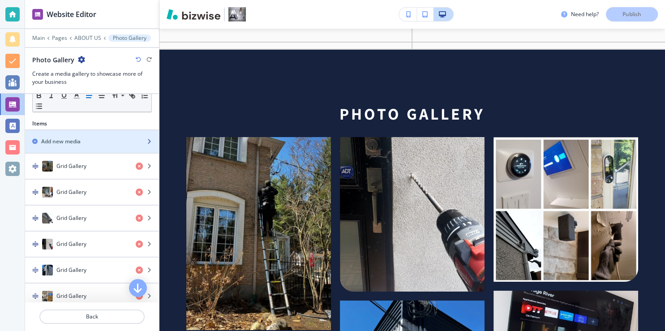
click at [146, 142] on icon "button" at bounding box center [148, 141] width 5 height 5
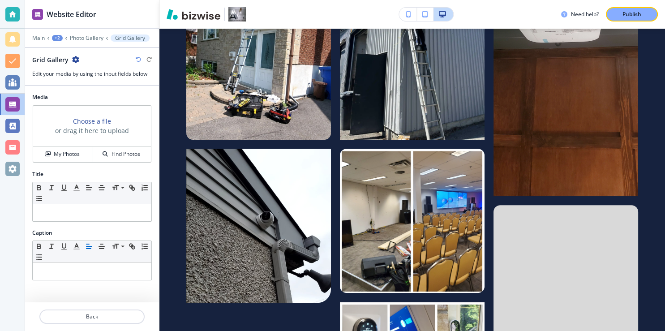
scroll to position [3638, 0]
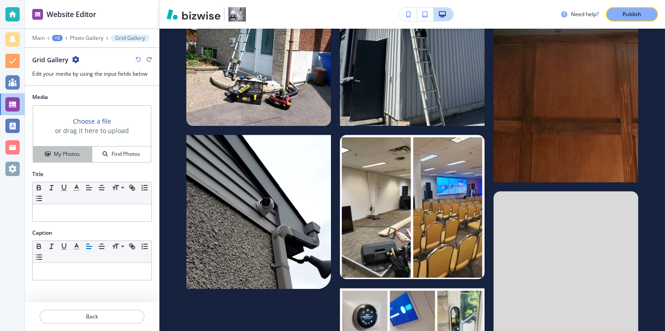
click at [68, 155] on h4 "My Photos" at bounding box center [67, 154] width 26 height 8
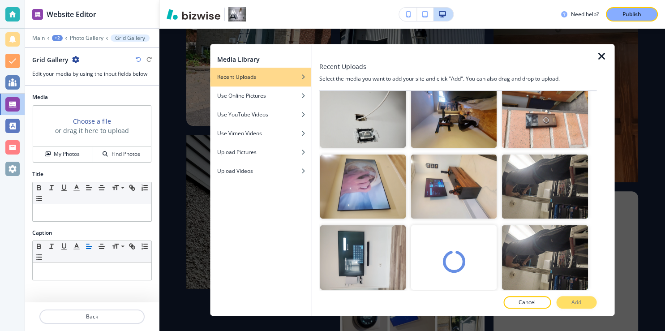
scroll to position [39, 0]
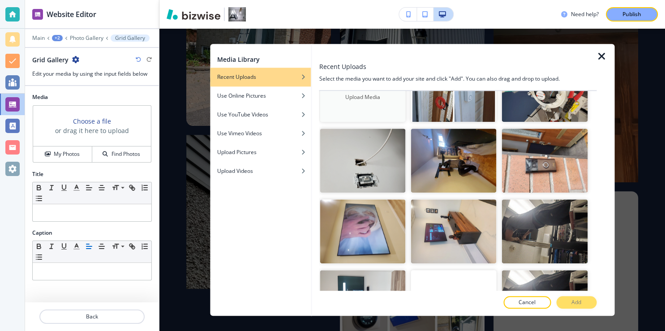
click at [361, 102] on button "Upload Media" at bounding box center [363, 90] width 86 height 64
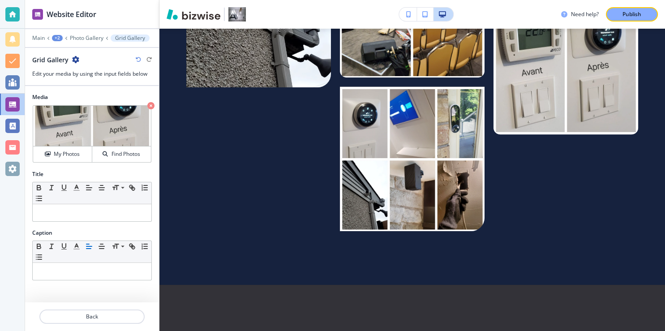
scroll to position [3846, 0]
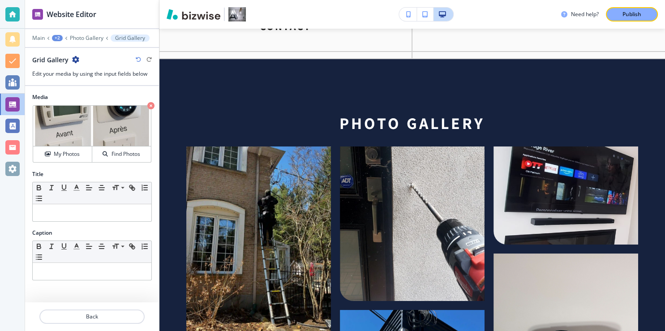
scroll to position [3247, 0]
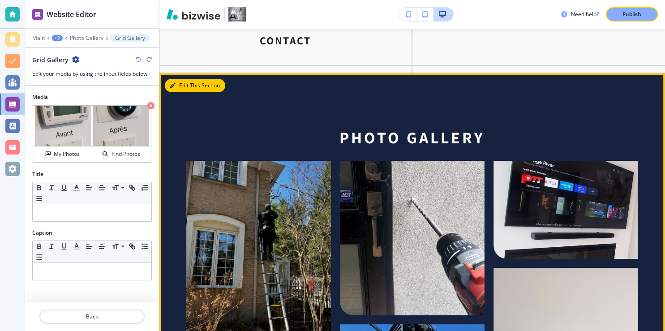
click at [183, 79] on button "Edit This Section" at bounding box center [195, 85] width 60 height 13
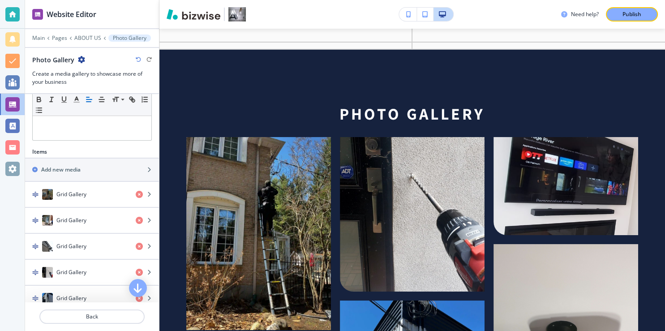
scroll to position [227, 0]
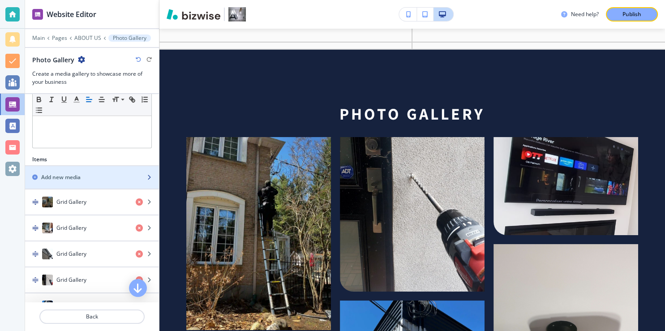
click at [94, 176] on div "Add new media" at bounding box center [82, 177] width 114 height 8
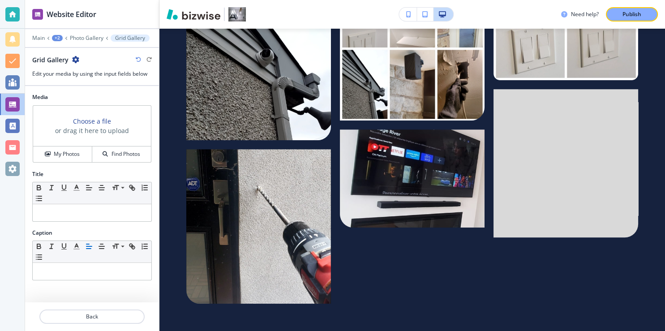
scroll to position [3793, 0]
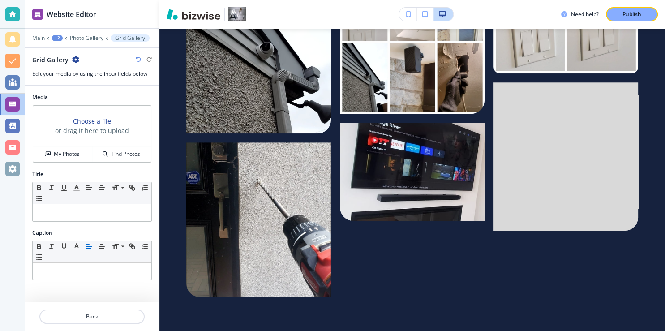
click at [102, 120] on h3 "Choose a file" at bounding box center [92, 120] width 38 height 9
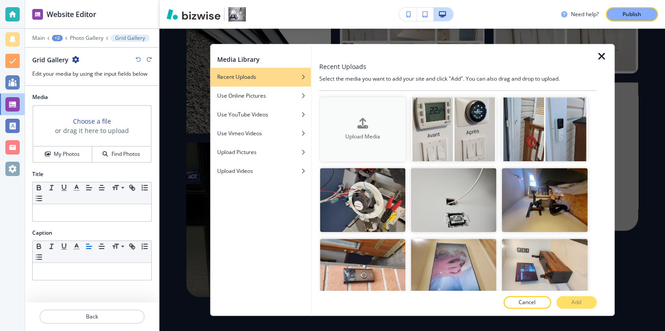
click at [363, 125] on icon "button" at bounding box center [362, 123] width 11 height 11
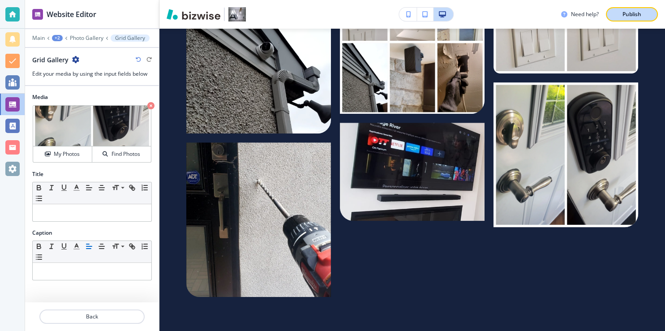
click at [624, 16] on p "Publish" at bounding box center [631, 14] width 19 height 8
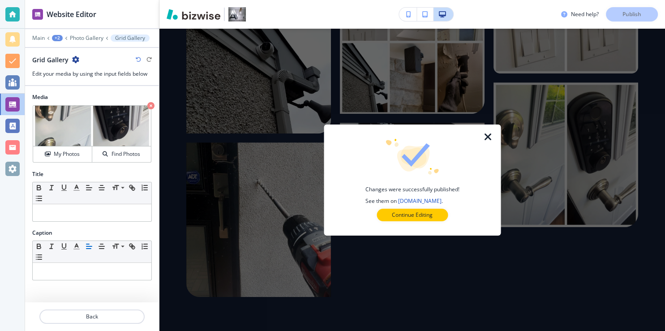
click at [489, 138] on icon "button" at bounding box center [488, 137] width 11 height 11
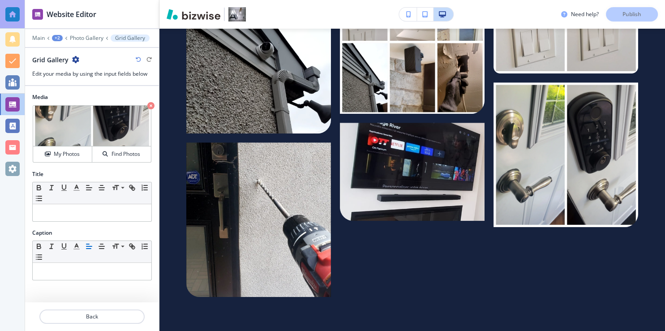
click at [13, 17] on div at bounding box center [12, 14] width 14 height 14
